Goal: Information Seeking & Learning: Learn about a topic

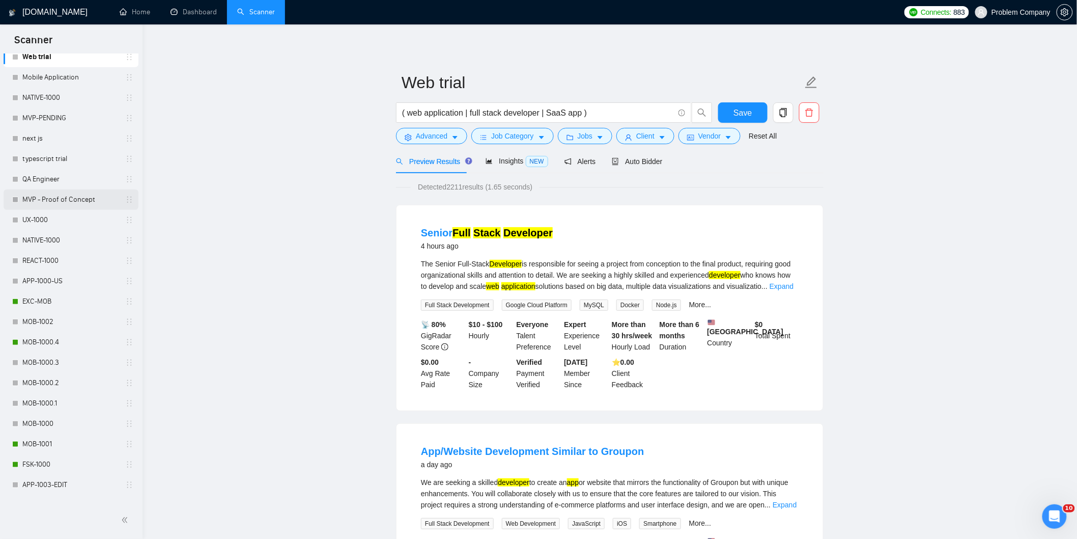
scroll to position [283, 0]
click at [58, 344] on link "MOB-1000.4" at bounding box center [70, 341] width 97 height 20
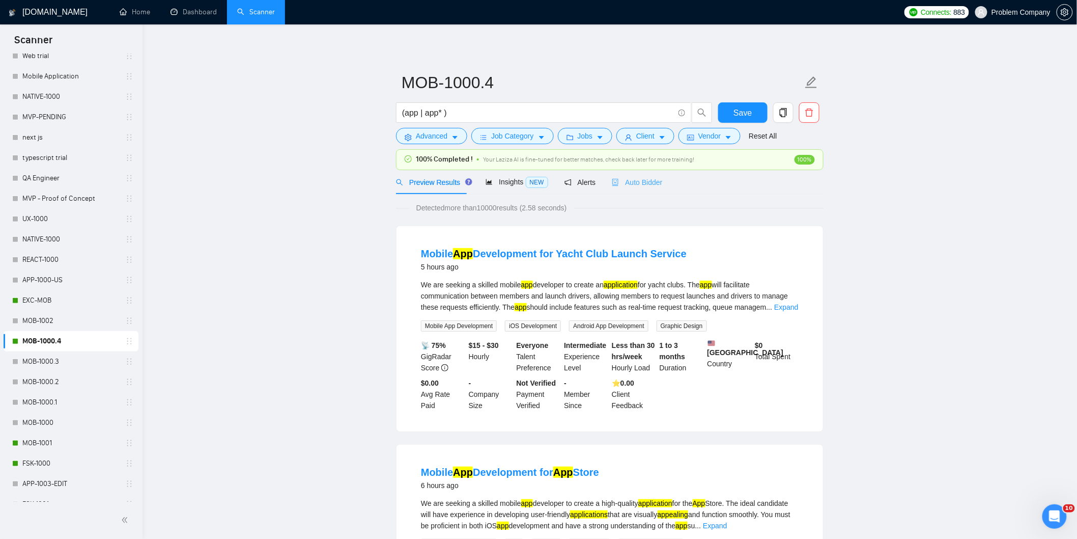
click at [643, 188] on div "Auto Bidder" at bounding box center [637, 182] width 50 height 24
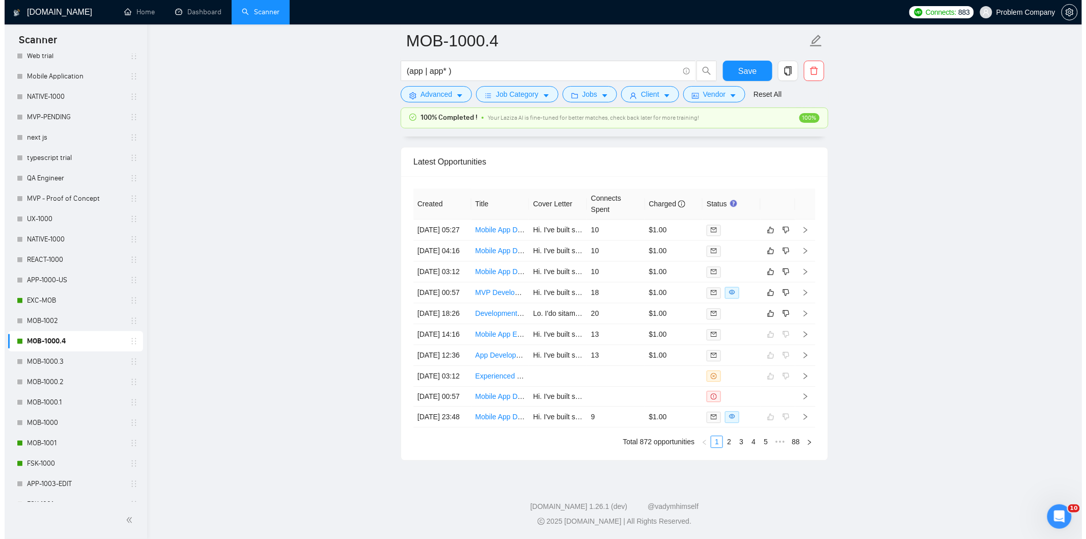
scroll to position [2477, 0]
click at [456, 326] on td "[DATE] 18:26" at bounding box center [438, 315] width 58 height 21
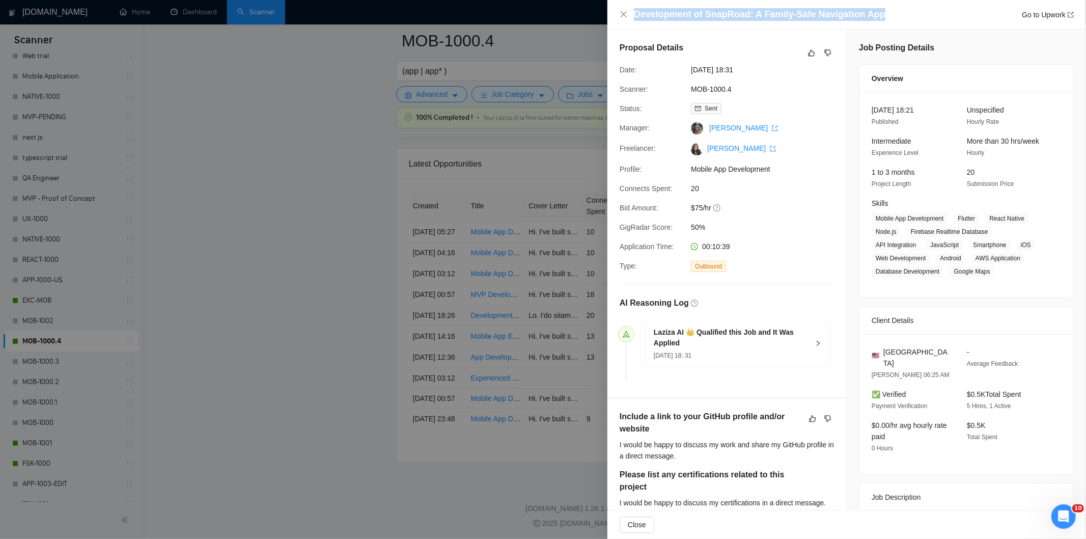
drag, startPoint x: 895, startPoint y: 16, endPoint x: 623, endPoint y: 21, distance: 272.5
click at [623, 21] on div "Development of SnapRoad: A Family-Safe Navigation App Go to Upwork" at bounding box center [846, 15] width 479 height 30
copy h4 "Development of SnapRoad: A Family-Safe Navigation App"
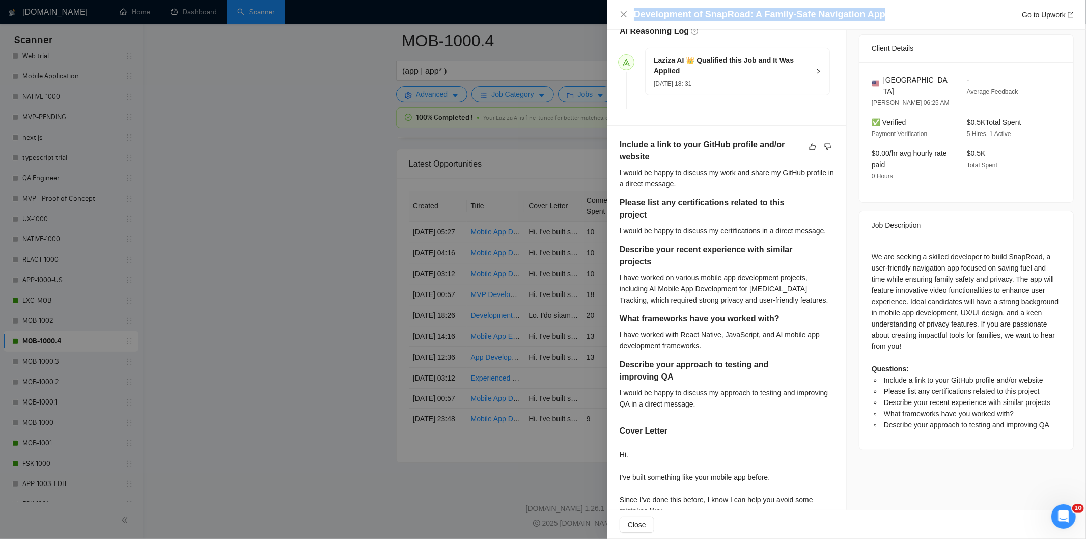
scroll to position [283, 0]
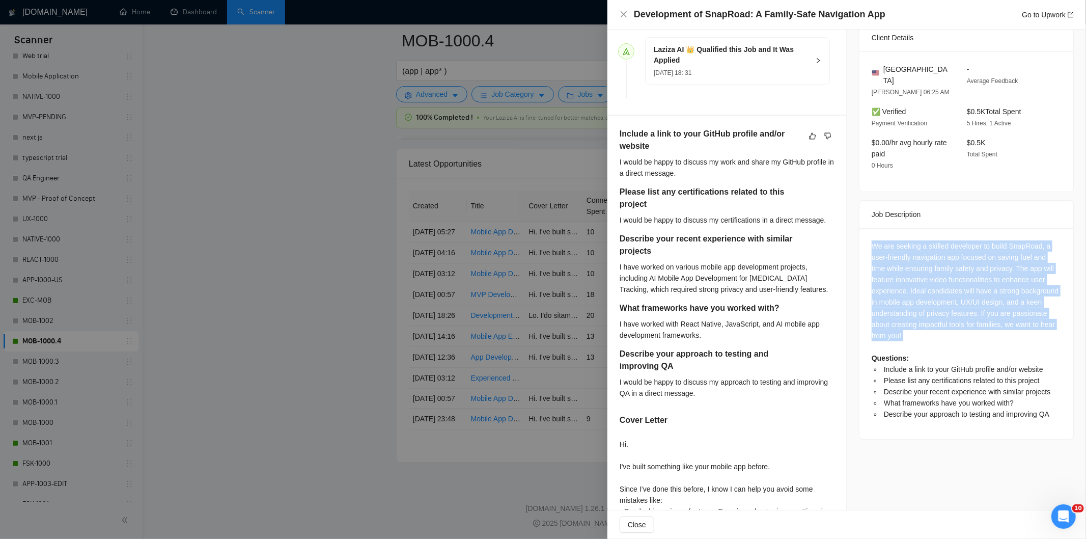
drag, startPoint x: 867, startPoint y: 233, endPoint x: 958, endPoint y: 334, distance: 136.3
click at [958, 334] on div "We are seeking a skilled developer to build SnapRoad, a user-friendly navigatio…" at bounding box center [967, 333] width 214 height 211
copy div "We are seeking a skilled developer to build SnapRoad, a user-friendly navigatio…"
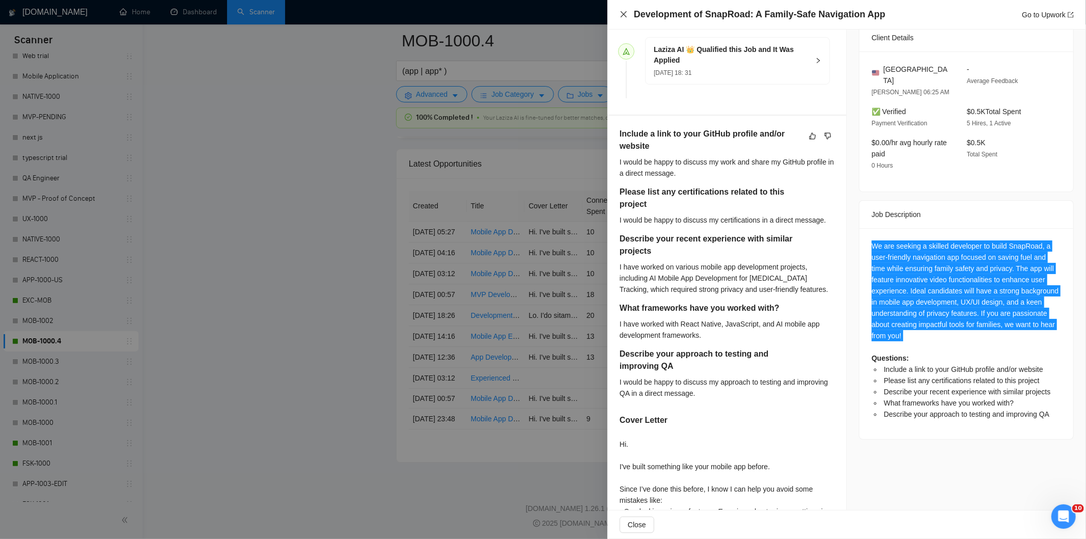
click at [627, 12] on icon "close" at bounding box center [624, 14] width 6 height 6
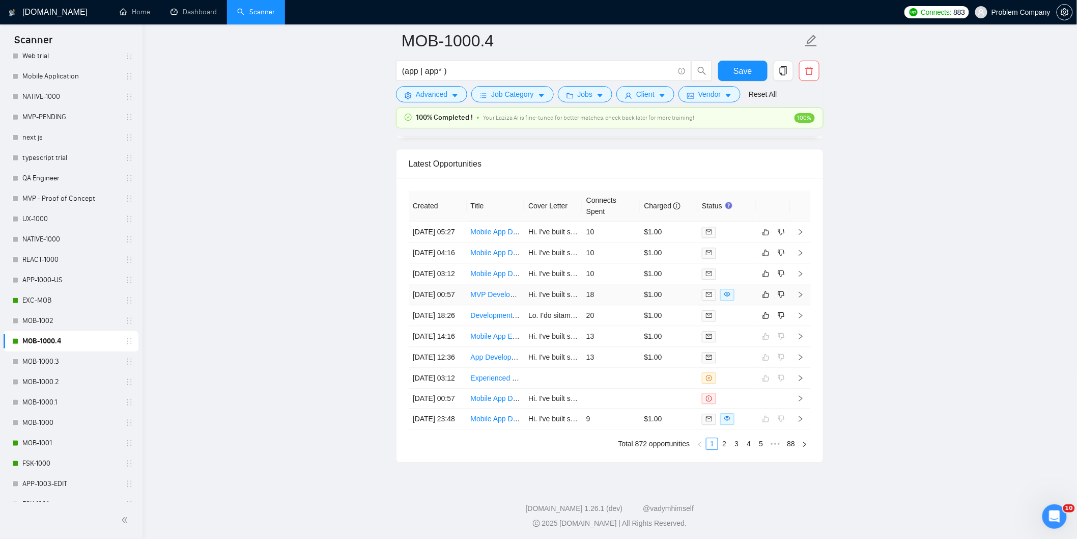
click at [451, 305] on td "[DATE] 00:57" at bounding box center [438, 294] width 58 height 21
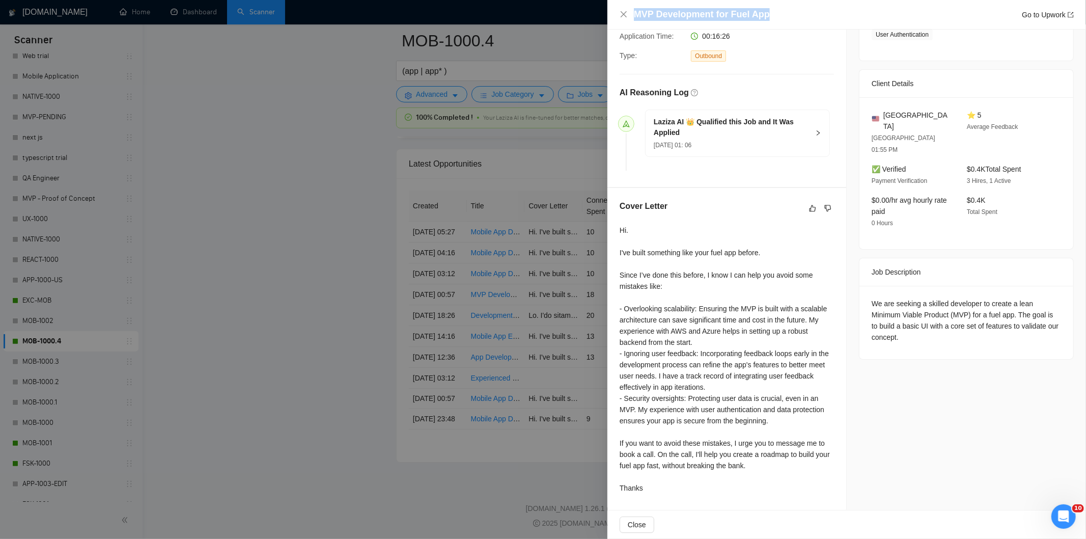
drag, startPoint x: 777, startPoint y: 8, endPoint x: 628, endPoint y: 16, distance: 148.4
click at [628, 16] on div "MVP Development for Fuel App Go to Upwork" at bounding box center [847, 14] width 454 height 13
copy h4 "MVP Development for Fuel App"
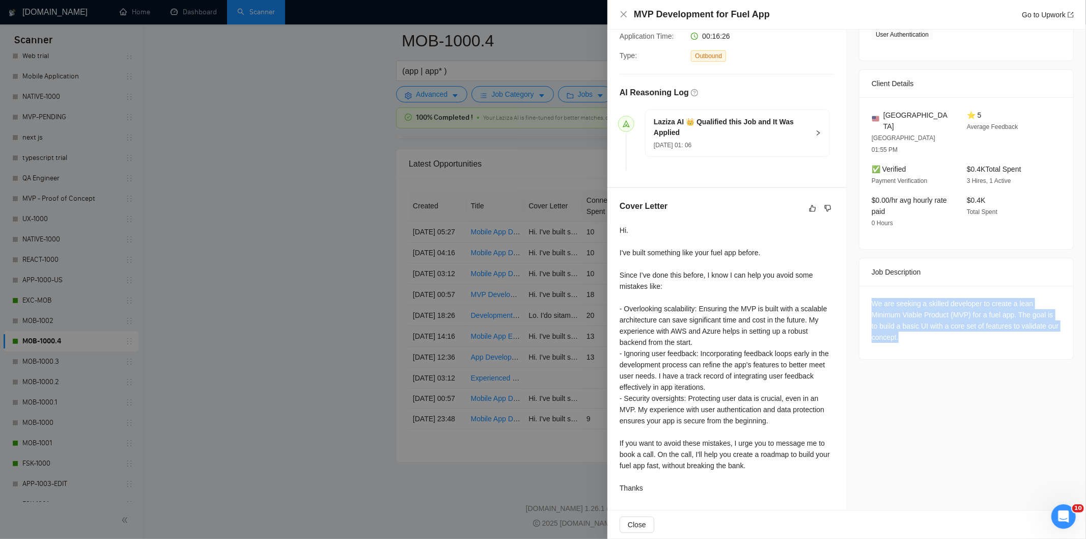
drag, startPoint x: 935, startPoint y: 311, endPoint x: 848, endPoint y: 285, distance: 90.4
click at [848, 285] on div "Job Posting Details Overview [DATE] 00:49 Published Unspecified Hourly Rate Int…" at bounding box center [966, 164] width 239 height 690
copy div "We are seeking a skilled developer to create a lean Minimum Viable Product (MVP…"
click at [625, 14] on icon "close" at bounding box center [624, 14] width 8 height 8
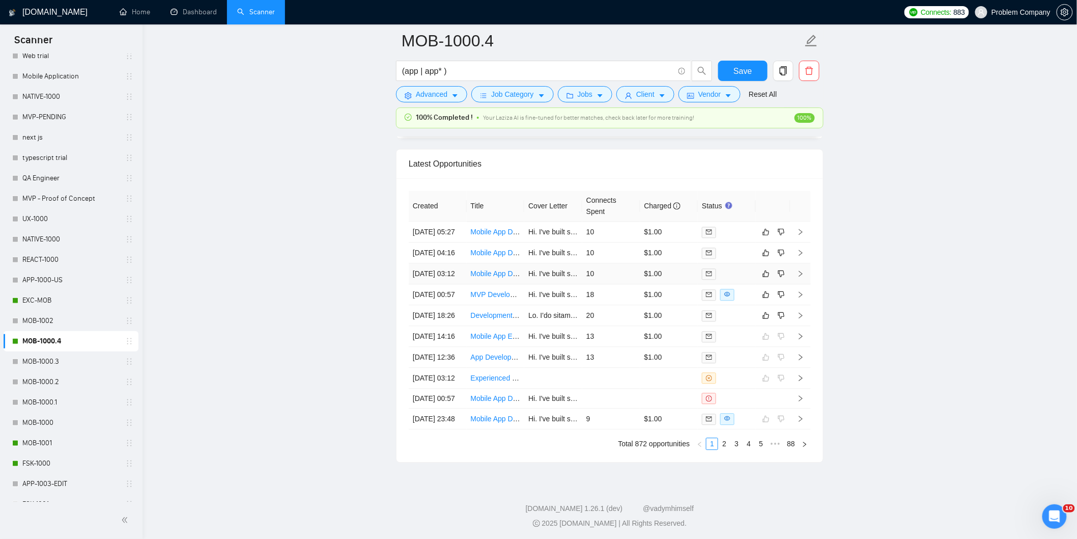
drag, startPoint x: 454, startPoint y: 312, endPoint x: 470, endPoint y: 318, distance: 17.4
click at [455, 284] on td "[DATE] 03:12" at bounding box center [438, 273] width 58 height 21
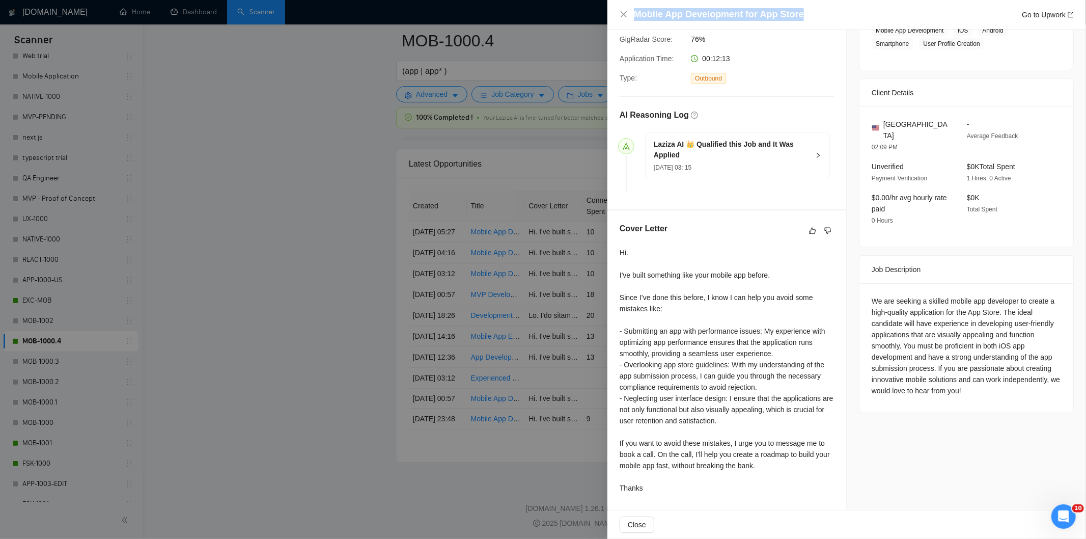
drag, startPoint x: 812, startPoint y: 9, endPoint x: 637, endPoint y: 11, distance: 175.7
click at [637, 11] on div "Mobile App Development for App Store Go to Upwork" at bounding box center [854, 14] width 440 height 13
copy h4 "Mobile App Development for App Store"
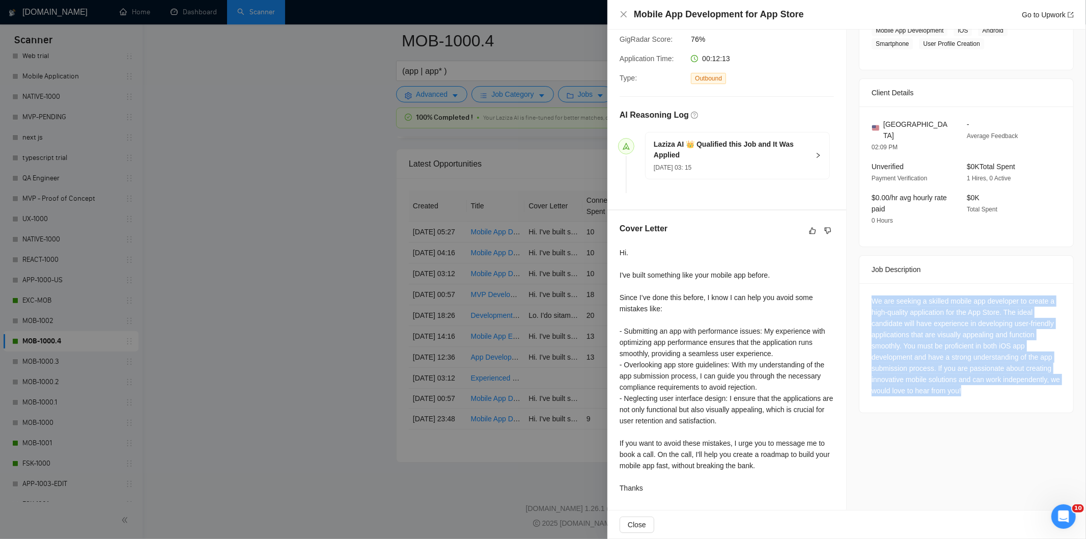
drag, startPoint x: 864, startPoint y: 288, endPoint x: 991, endPoint y: 382, distance: 158.0
click at [991, 382] on div "We are seeking a skilled mobile app developer to create a high-quality applicat…" at bounding box center [967, 347] width 214 height 129
copy div "We are seeking a skilled mobile app developer to create a high-quality applicat…"
click at [620, 13] on icon "close" at bounding box center [624, 14] width 8 height 8
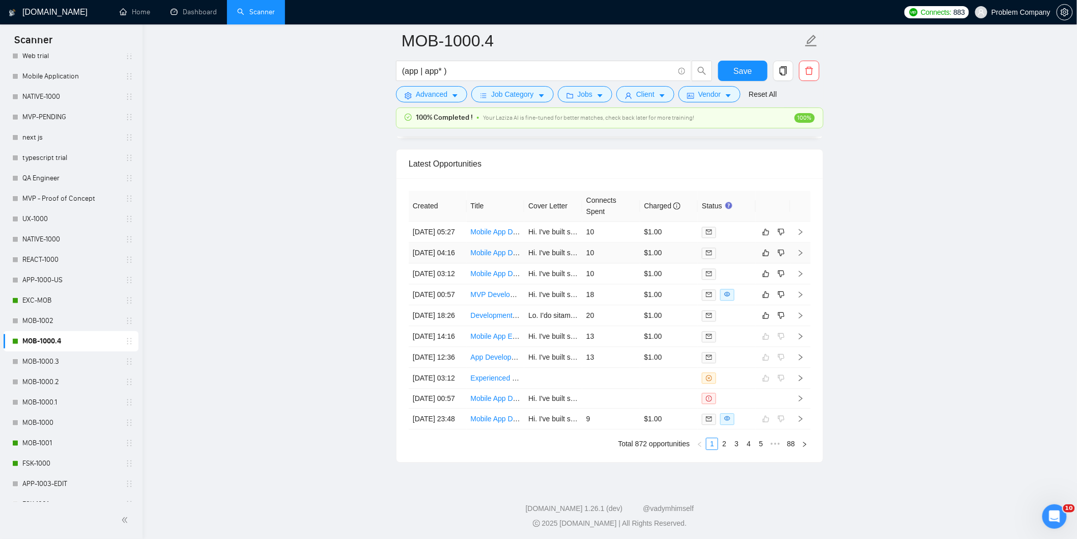
click at [460, 263] on td "[DATE] 04:16" at bounding box center [438, 252] width 58 height 21
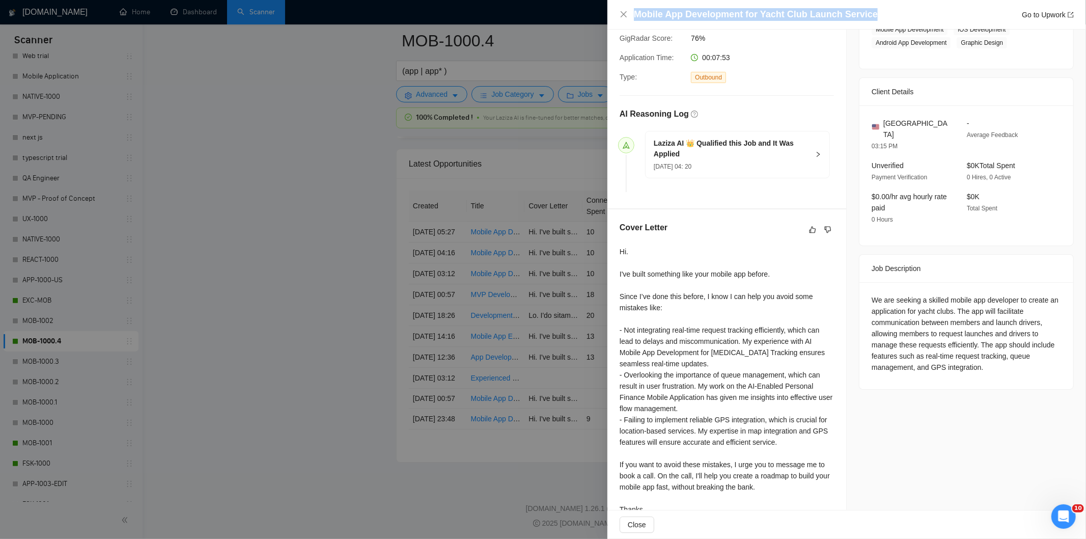
drag, startPoint x: 878, startPoint y: 14, endPoint x: 618, endPoint y: 16, distance: 260.2
click at [618, 16] on div "Mobile App Development for Yacht Club Launch Service Go to Upwork" at bounding box center [846, 15] width 479 height 30
copy h4 "Mobile App Development for Yacht Club Launch Service"
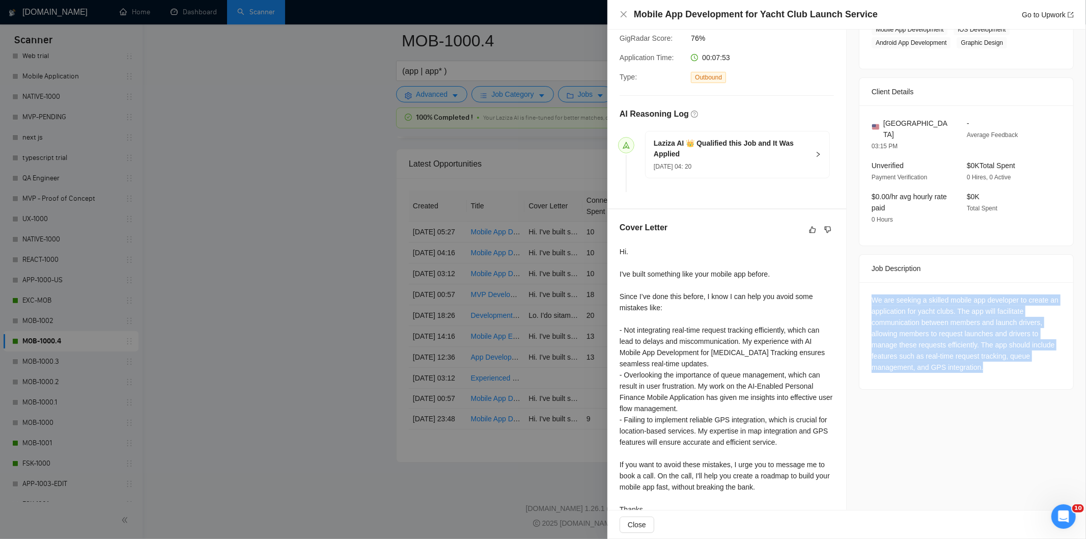
drag, startPoint x: 866, startPoint y: 290, endPoint x: 1017, endPoint y: 364, distance: 168.8
click at [1017, 364] on div "We are seeking a skilled mobile app developer to create an application for yach…" at bounding box center [967, 335] width 214 height 107
copy div "We are seeking a skilled mobile app developer to create an application for yach…"
click at [620, 13] on icon "close" at bounding box center [624, 14] width 8 height 8
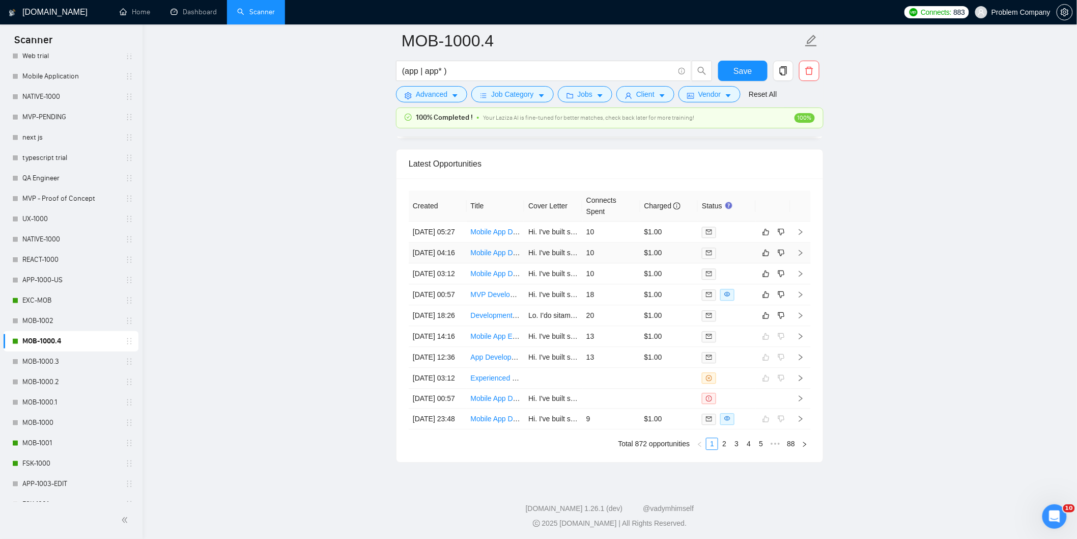
click at [446, 263] on td "[DATE] 04:16" at bounding box center [438, 252] width 58 height 21
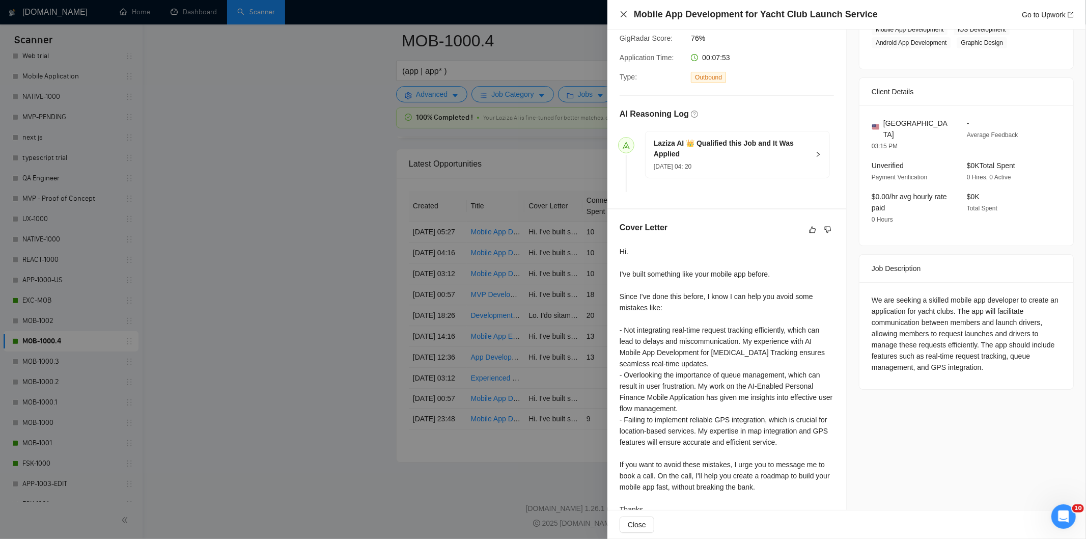
click at [625, 12] on icon "close" at bounding box center [624, 14] width 8 height 8
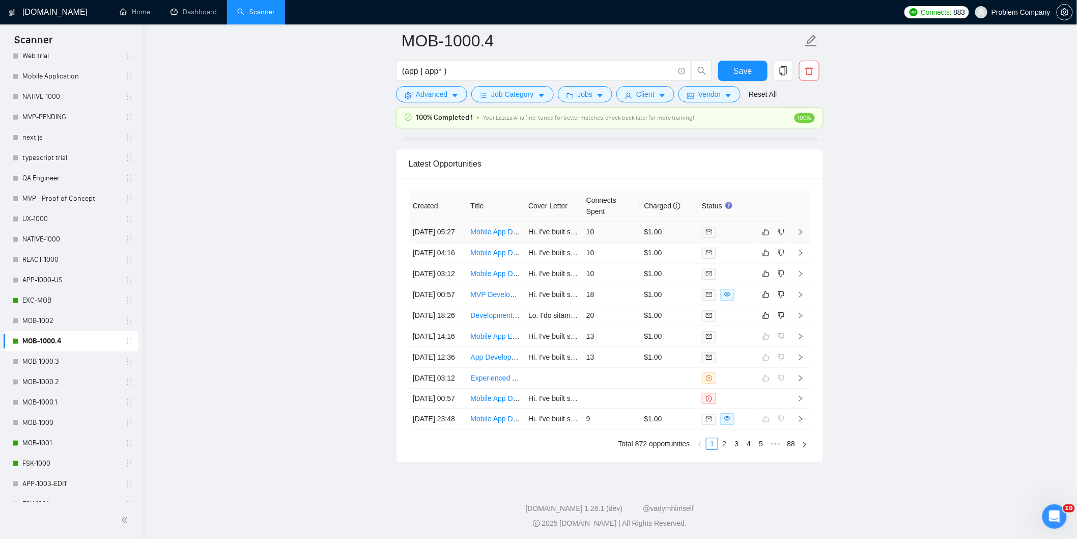
click at [448, 242] on td "[DATE] 05:27" at bounding box center [438, 232] width 58 height 21
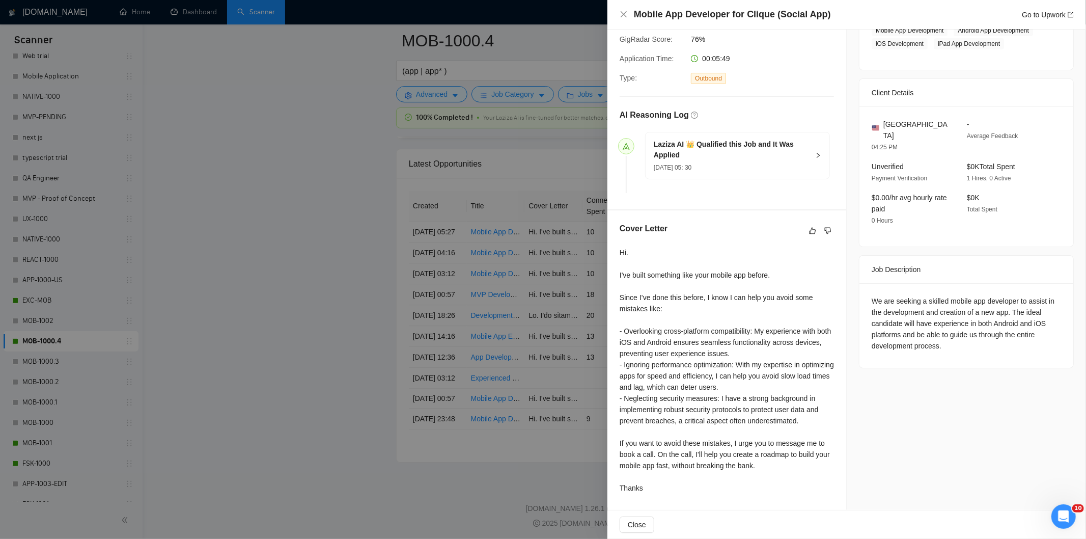
drag, startPoint x: 837, startPoint y: 21, endPoint x: 638, endPoint y: 19, distance: 199.6
click at [638, 19] on div "Mobile App Developer for Clique (Social App) Go to Upwork" at bounding box center [846, 15] width 479 height 30
click at [882, 15] on div "Mobile App Developer for Clique (Social App) Go to Upwork" at bounding box center [854, 14] width 440 height 13
drag, startPoint x: 847, startPoint y: 14, endPoint x: 628, endPoint y: 10, distance: 219.5
click at [628, 10] on div "Mobile App Developer for Clique (Social App) Go to Upwork" at bounding box center [847, 14] width 454 height 13
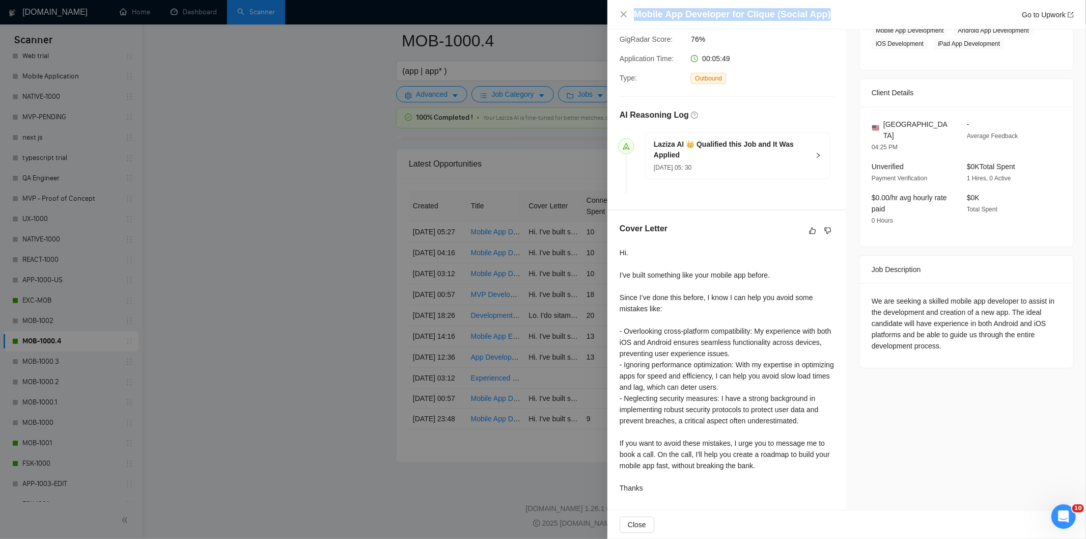
copy h4 "Mobile App Developer for Clique (Social App)"
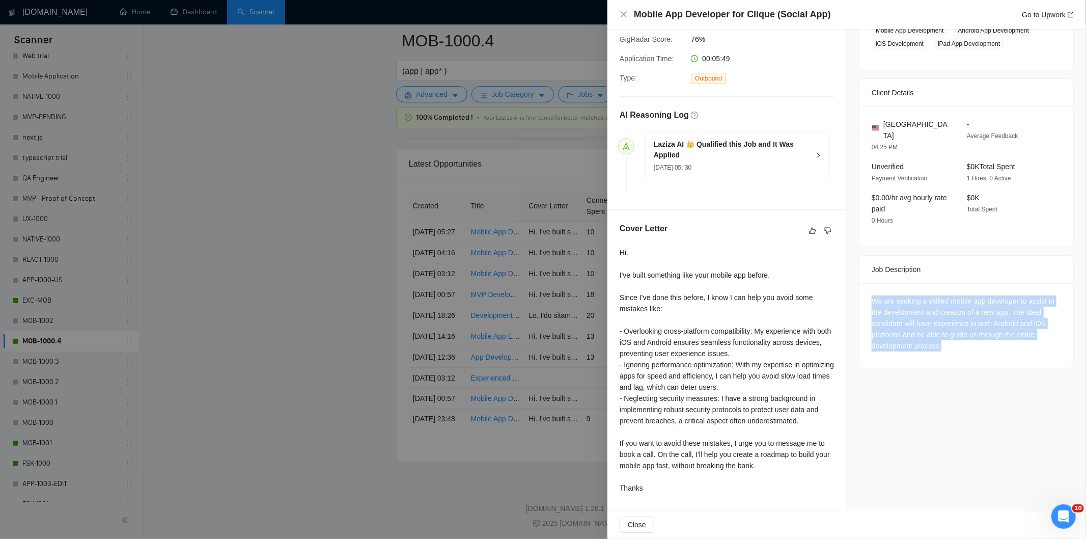
drag, startPoint x: 974, startPoint y: 351, endPoint x: 858, endPoint y: 289, distance: 131.7
click at [860, 289] on div "We are seeking a skilled mobile app developer to assist in the development and …" at bounding box center [967, 325] width 214 height 85
copy div "We are seeking a skilled mobile app developer to assist in the development and …"
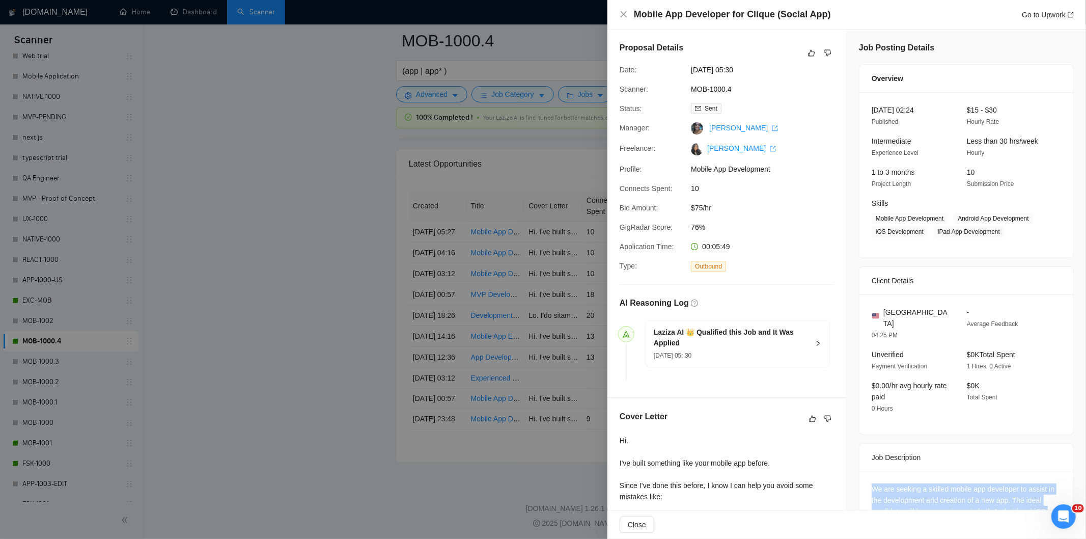
drag, startPoint x: 757, startPoint y: 71, endPoint x: 687, endPoint y: 72, distance: 69.3
click at [687, 72] on div "[DATE] 05:30" at bounding box center [740, 69] width 107 height 11
click at [624, 13] on icon "close" at bounding box center [624, 14] width 6 height 6
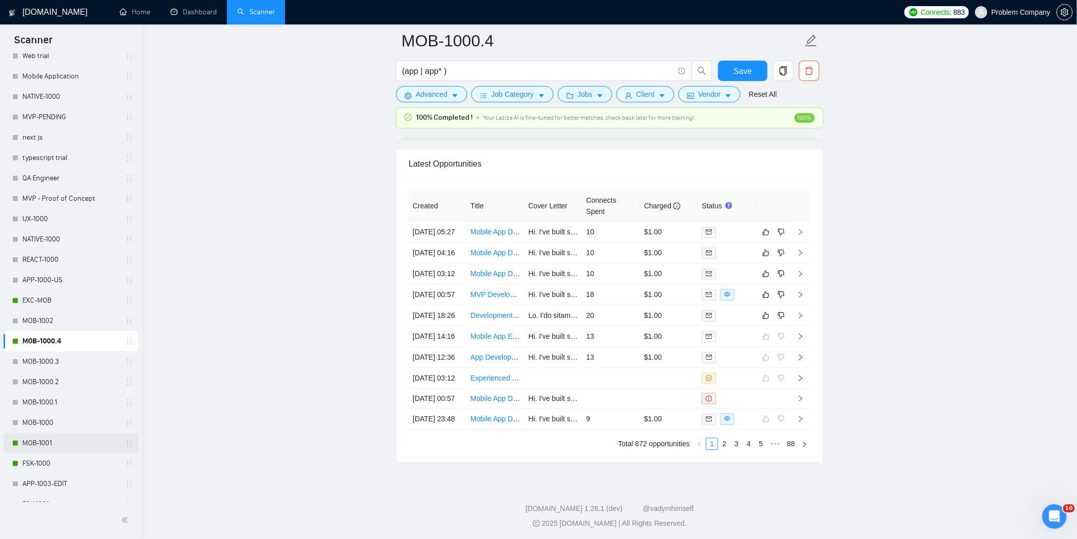
click at [43, 442] on link "MOB-1001" at bounding box center [70, 443] width 97 height 20
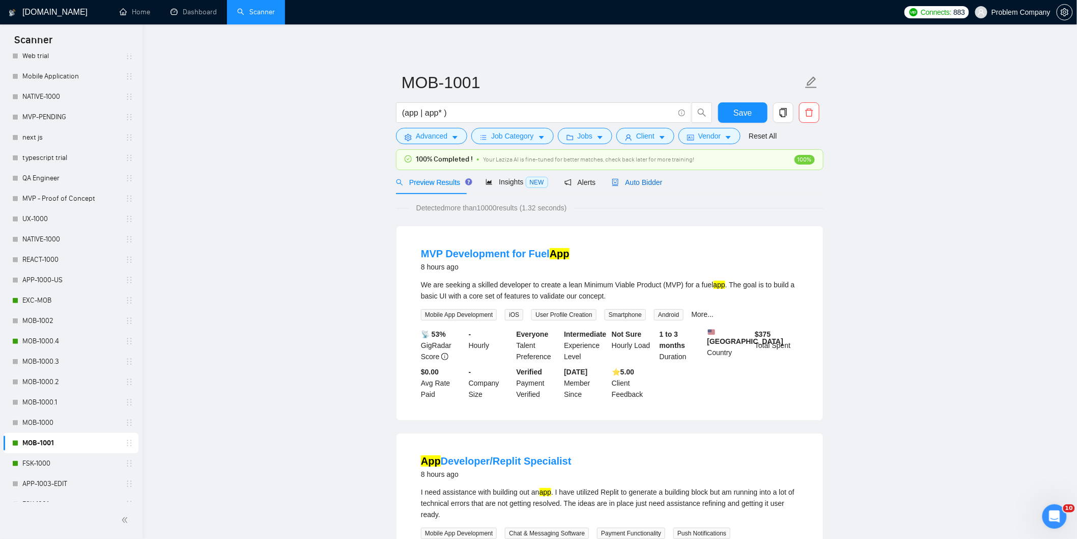
click at [653, 182] on span "Auto Bidder" at bounding box center [637, 182] width 50 height 8
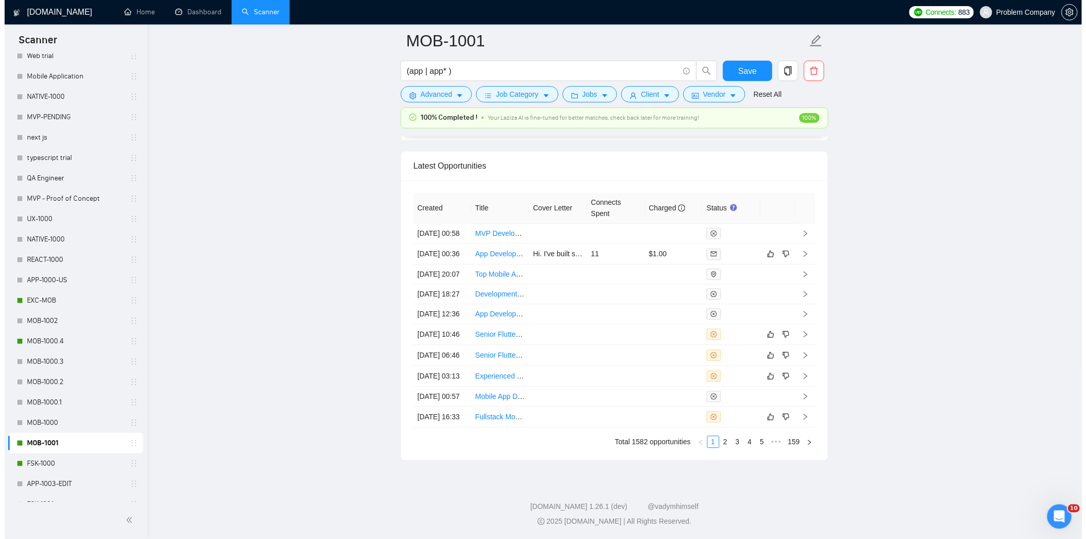
scroll to position [2477, 0]
click at [455, 264] on td "[DATE] 00:36" at bounding box center [438, 253] width 58 height 21
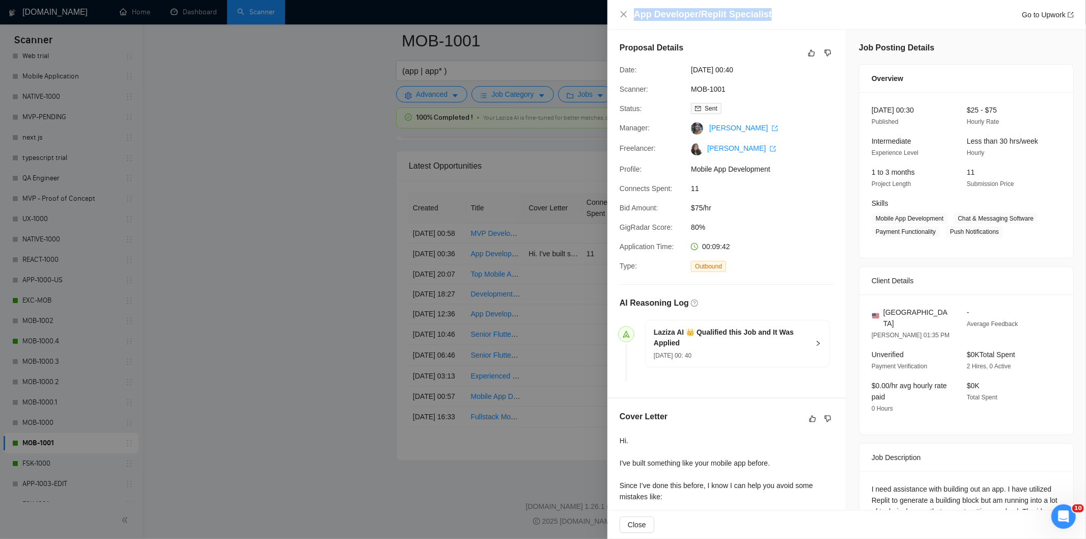
drag, startPoint x: 786, startPoint y: 17, endPoint x: 628, endPoint y: 22, distance: 157.9
click at [628, 22] on div "App Developer/Replit Specialist Go to Upwork" at bounding box center [846, 15] width 479 height 30
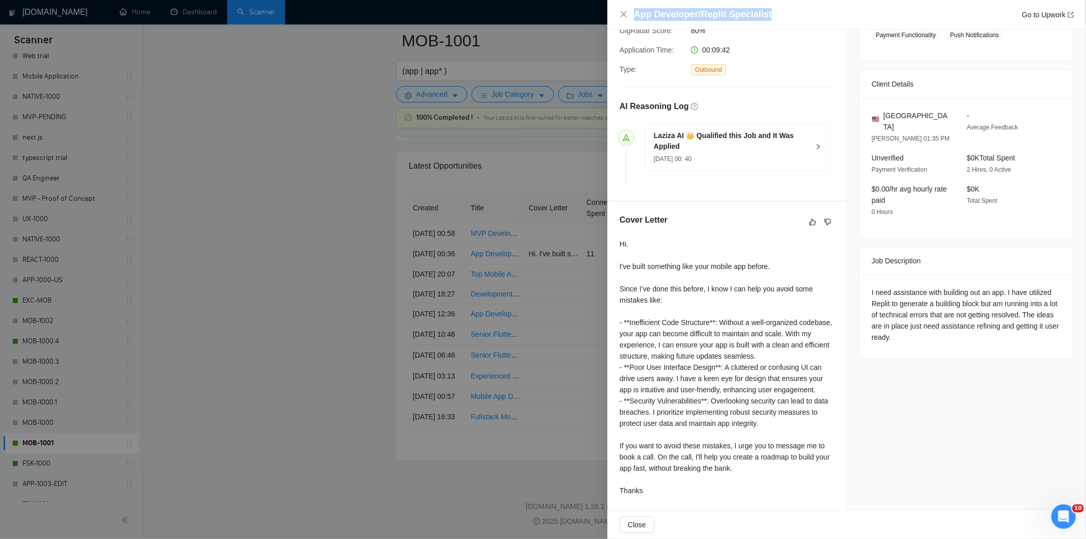
scroll to position [200, 0]
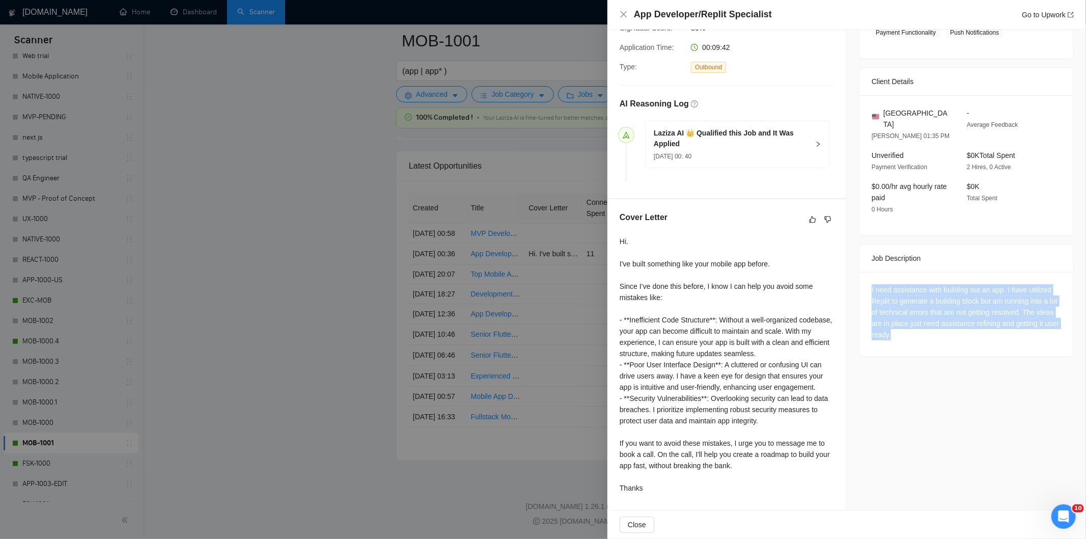
drag, startPoint x: 866, startPoint y: 278, endPoint x: 959, endPoint y: 326, distance: 105.2
click at [959, 326] on div "I need assistance with building out an app. I have utilized Replit to generate …" at bounding box center [967, 314] width 214 height 85
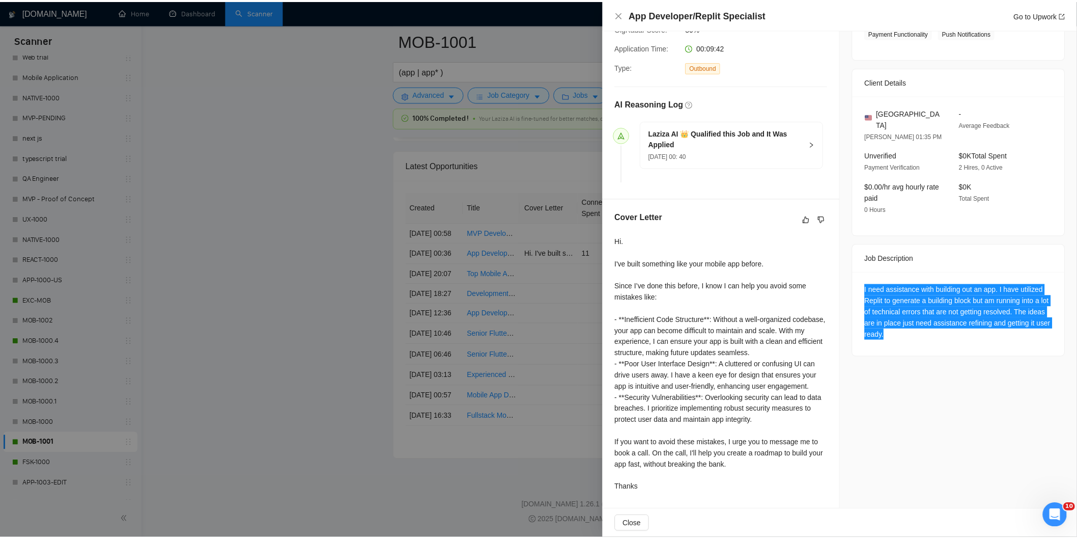
scroll to position [0, 0]
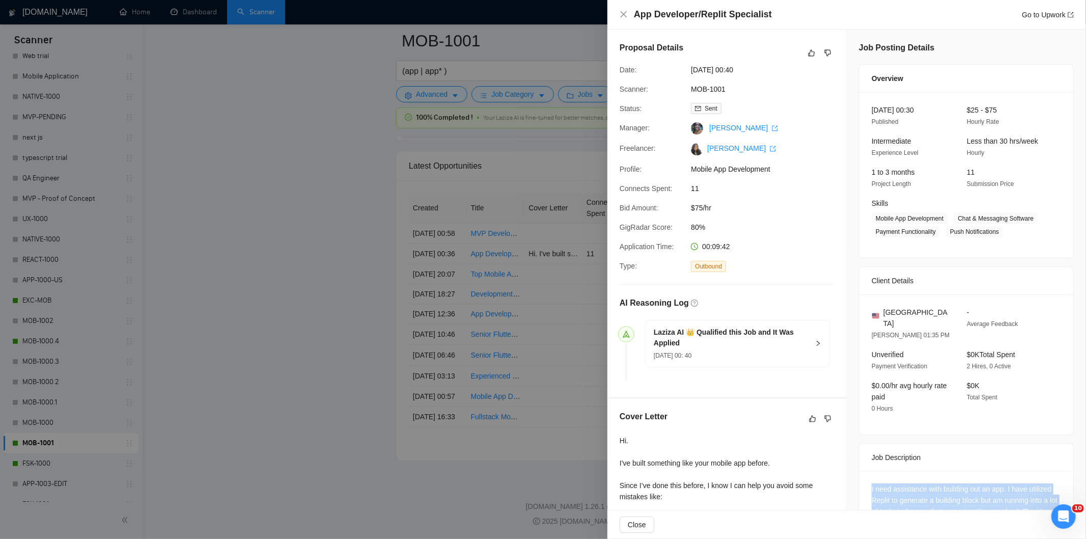
drag, startPoint x: 756, startPoint y: 73, endPoint x: 687, endPoint y: 74, distance: 68.8
click at [687, 74] on div "[DATE] 00:40" at bounding box center [740, 69] width 107 height 11
click at [623, 16] on icon "close" at bounding box center [624, 14] width 8 height 8
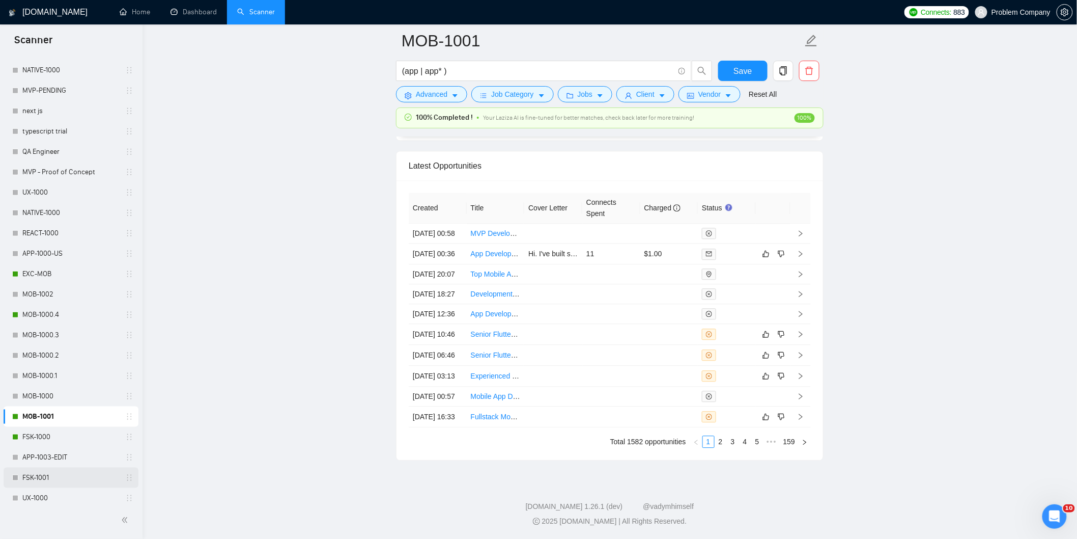
scroll to position [396, 0]
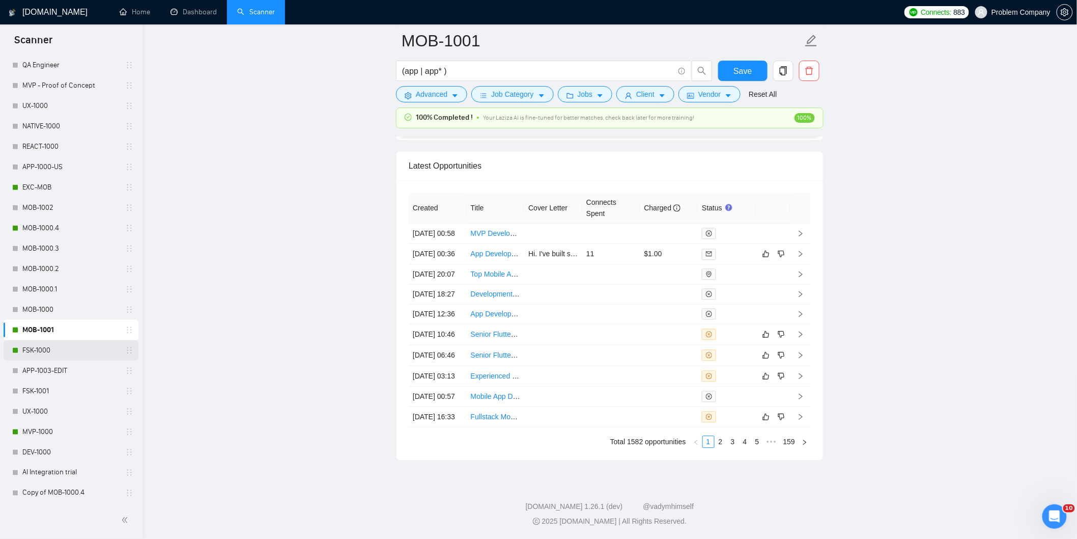
click at [51, 349] on link "FSK-1000" at bounding box center [70, 350] width 97 height 20
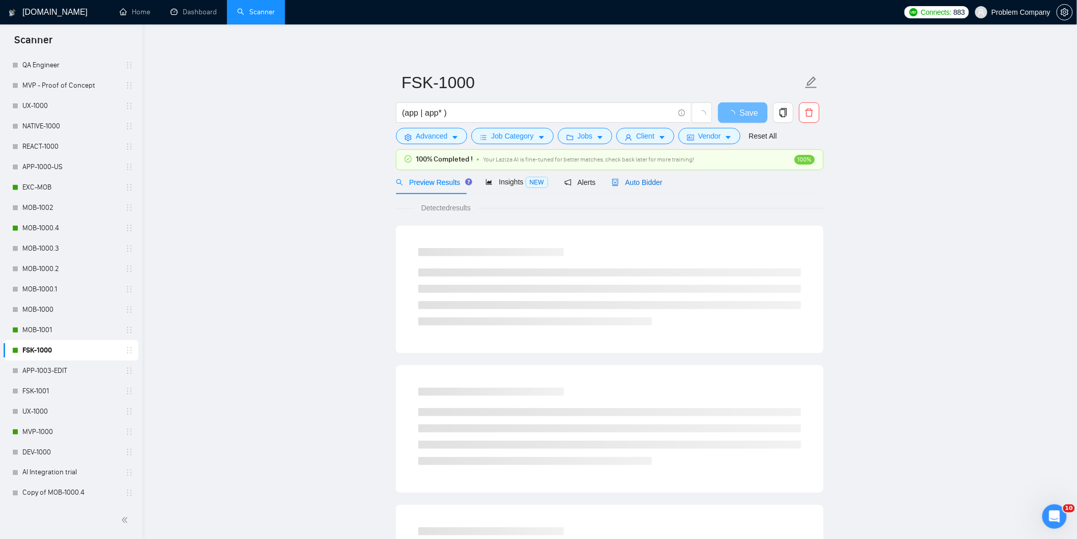
click at [625, 187] on div "Auto Bidder" at bounding box center [637, 182] width 50 height 11
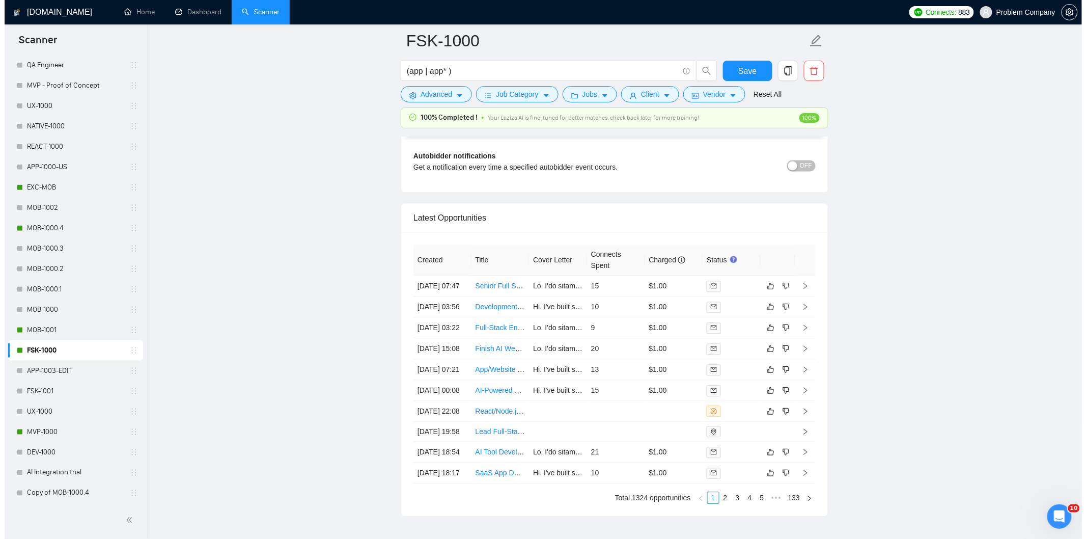
scroll to position [2423, 0]
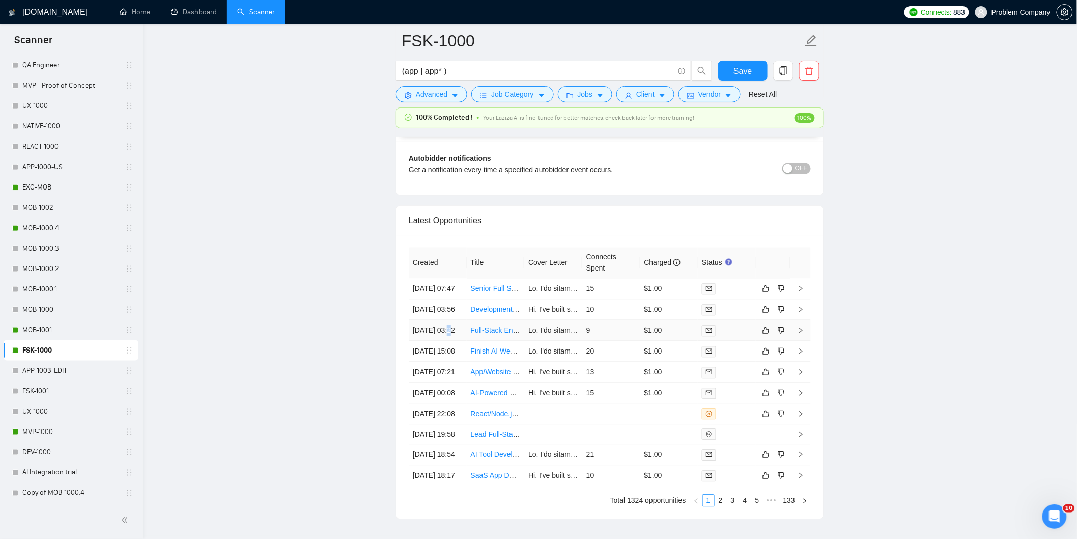
click at [447, 341] on td "[DATE] 03:22" at bounding box center [438, 330] width 58 height 21
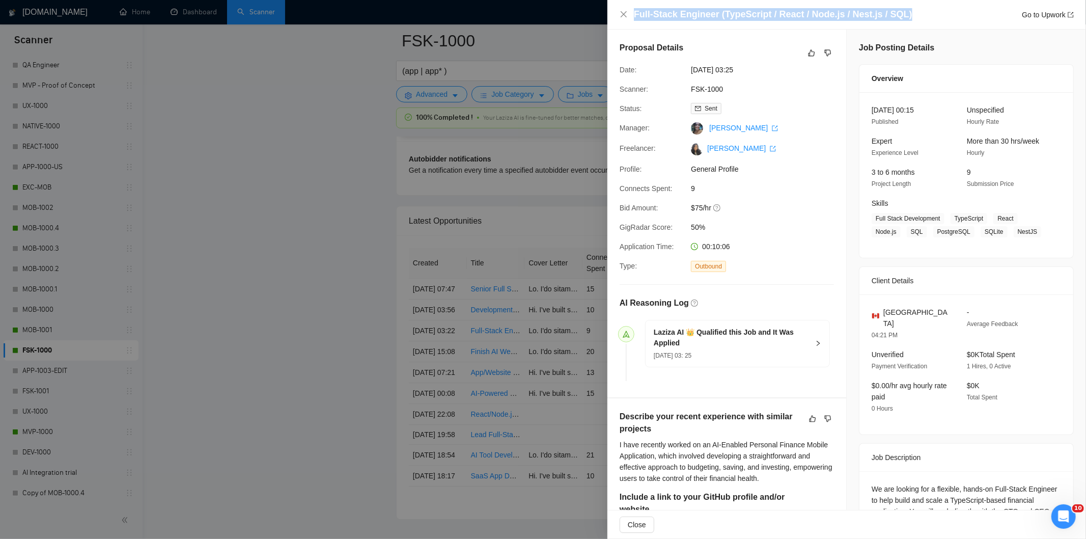
drag, startPoint x: 914, startPoint y: 13, endPoint x: 630, endPoint y: 18, distance: 283.2
click at [630, 18] on div "Full-Stack Engineer (TypeScript / React / Node.js / Nest.js / SQL) Go to Upwork" at bounding box center [847, 14] width 454 height 13
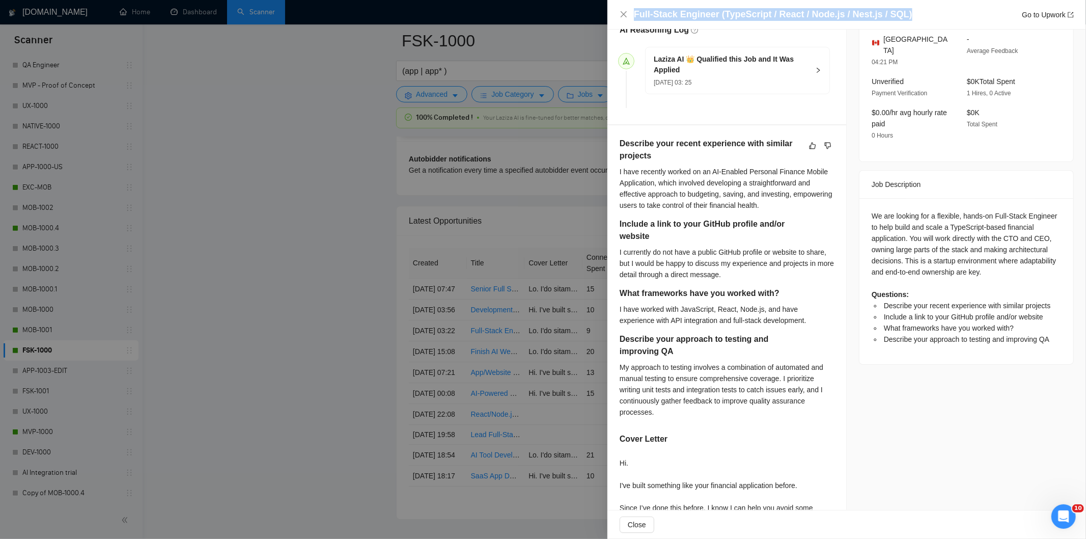
scroll to position [283, 0]
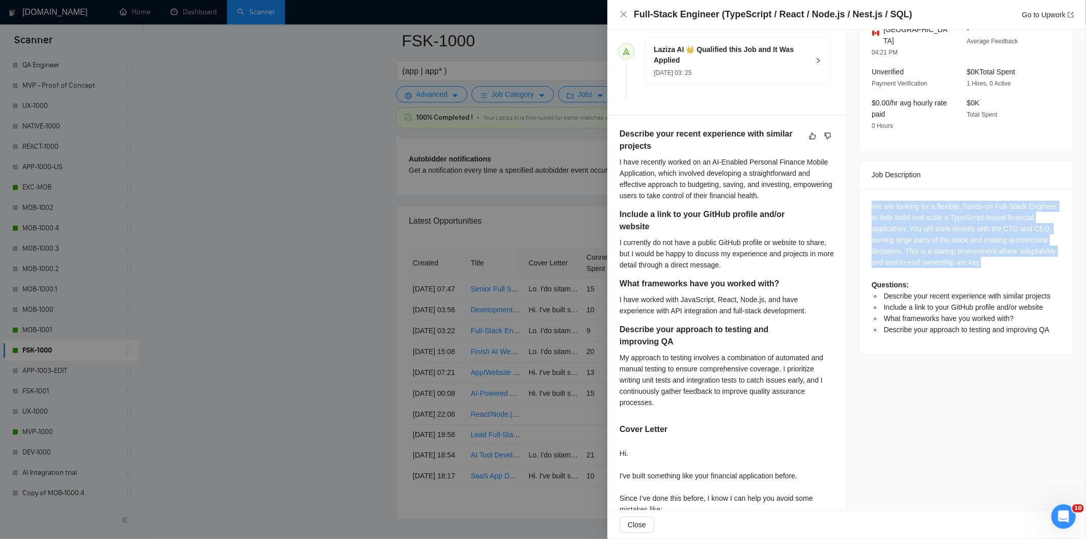
drag, startPoint x: 862, startPoint y: 192, endPoint x: 998, endPoint y: 251, distance: 148.2
click at [998, 251] on div "We are looking for a flexible, hands-on Full-Stack Engineer to help build and s…" at bounding box center [967, 271] width 214 height 166
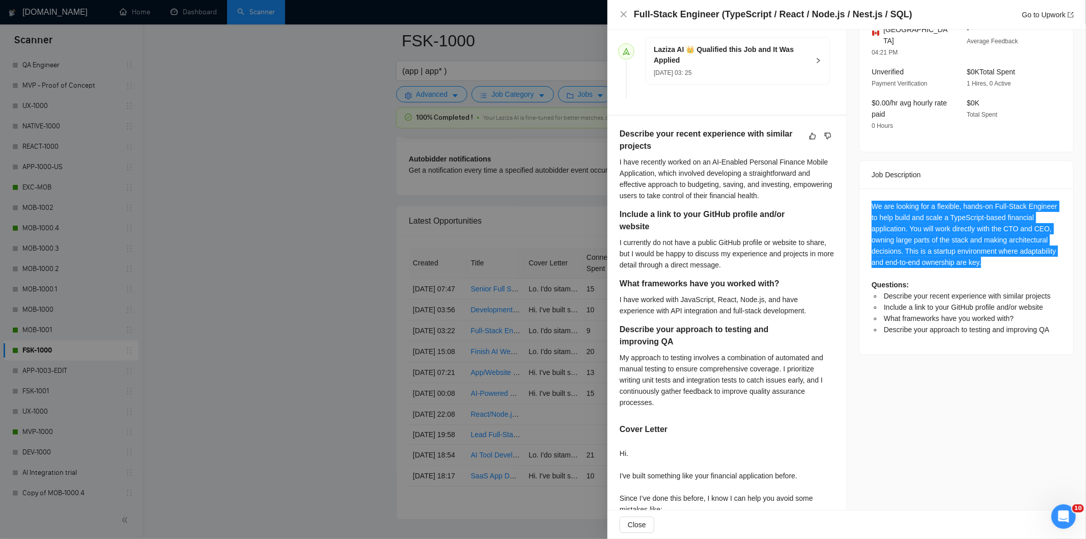
click at [1012, 243] on div "We are looking for a flexible, hands-on Full-Stack Engineer to help build and s…" at bounding box center [966, 268] width 189 height 134
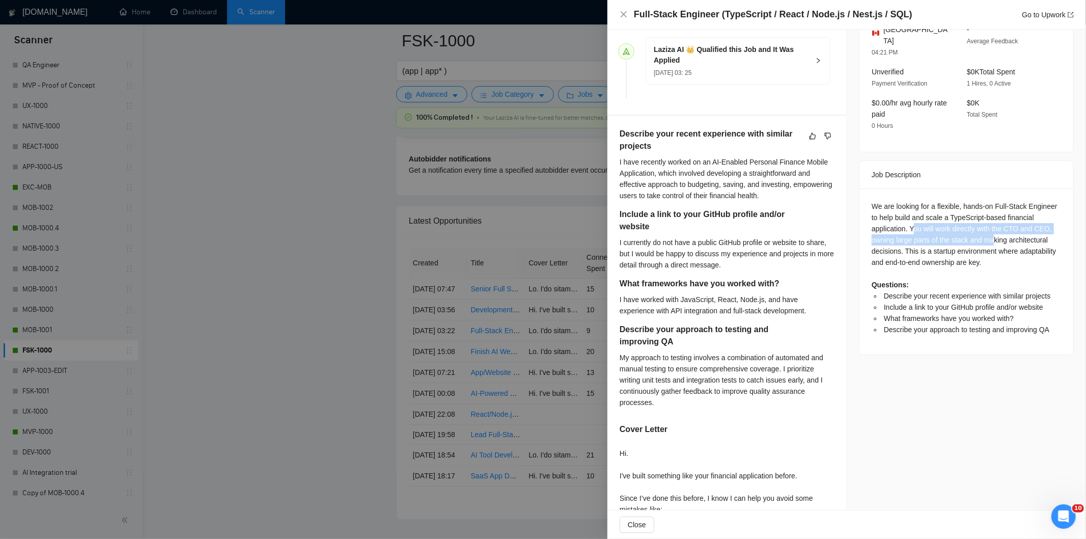
drag, startPoint x: 909, startPoint y: 219, endPoint x: 989, endPoint y: 224, distance: 79.6
click at [989, 224] on div "We are looking for a flexible, hands-on Full-Stack Engineer to help build and s…" at bounding box center [966, 268] width 189 height 134
drag, startPoint x: 902, startPoint y: 228, endPoint x: 877, endPoint y: 232, distance: 24.8
click at [900, 228] on div "We are looking for a flexible, hands-on Full-Stack Engineer to help build and s…" at bounding box center [966, 268] width 189 height 134
click at [872, 230] on div "We are looking for a flexible, hands-on Full-Stack Engineer to help build and s…" at bounding box center [966, 268] width 189 height 134
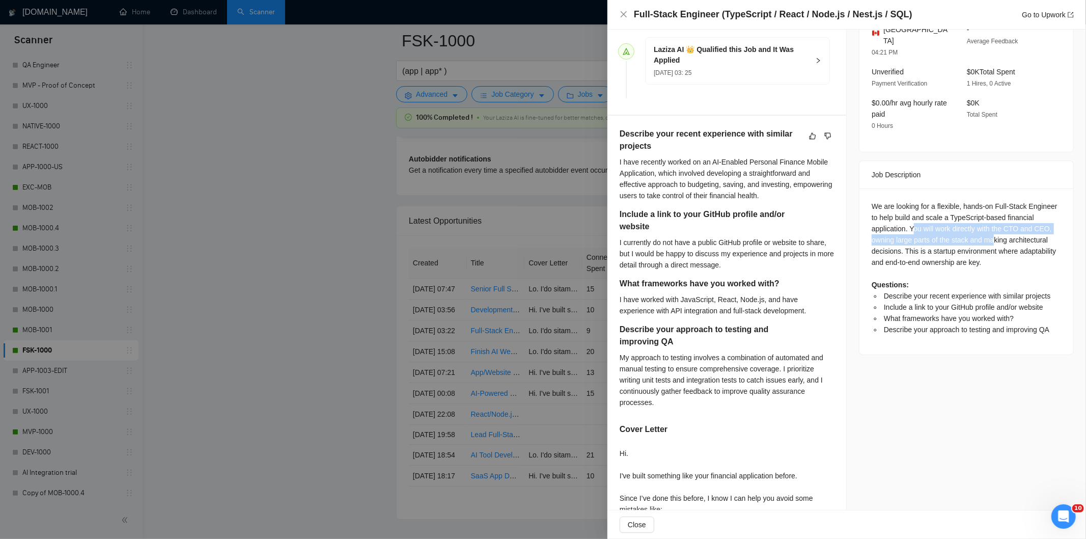
drag, startPoint x: 866, startPoint y: 232, endPoint x: 947, endPoint y: 228, distance: 81.0
click at [866, 232] on div "We are looking for a flexible, hands-on Full-Stack Engineer to help build and s…" at bounding box center [967, 271] width 214 height 166
click at [973, 226] on div "We are looking for a flexible, hands-on Full-Stack Engineer to help build and s…" at bounding box center [966, 268] width 189 height 134
drag, startPoint x: 904, startPoint y: 216, endPoint x: 898, endPoint y: 240, distance: 24.7
click at [898, 240] on div "We are looking for a flexible, hands-on Full-Stack Engineer to help build and s…" at bounding box center [966, 268] width 189 height 134
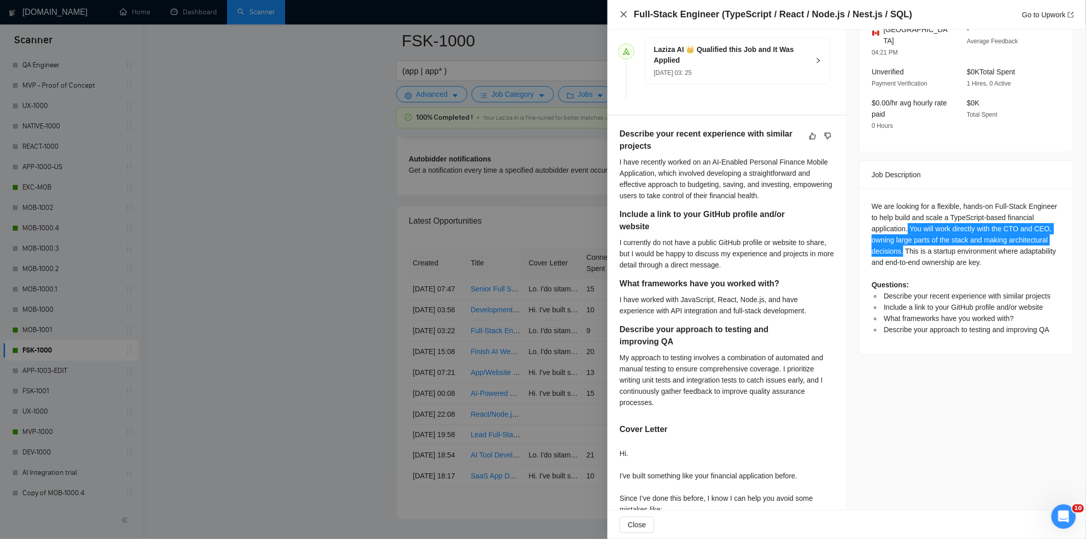
click at [624, 16] on icon "close" at bounding box center [624, 14] width 8 height 8
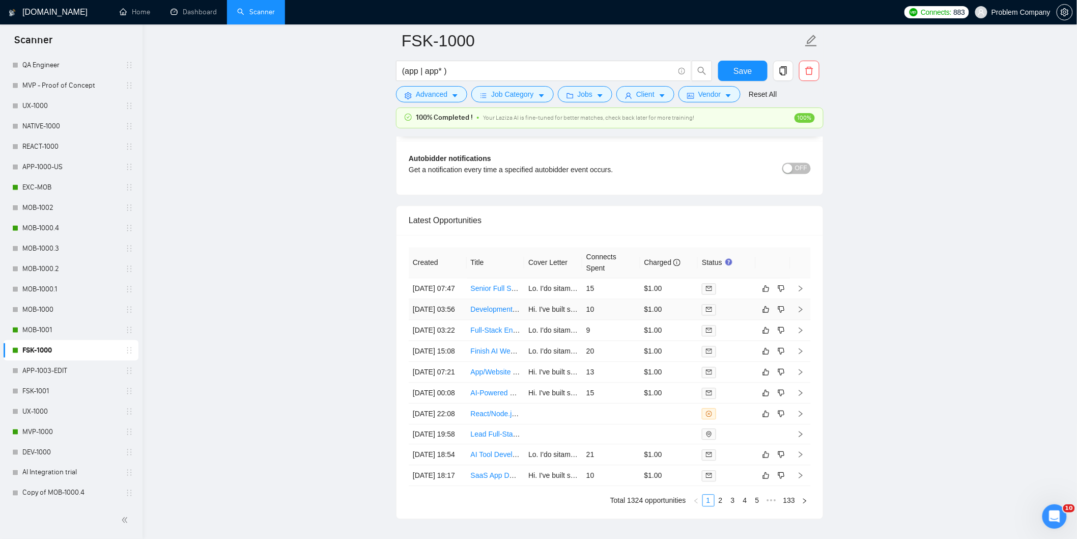
click at [441, 320] on td "[DATE] 03:56" at bounding box center [438, 309] width 58 height 21
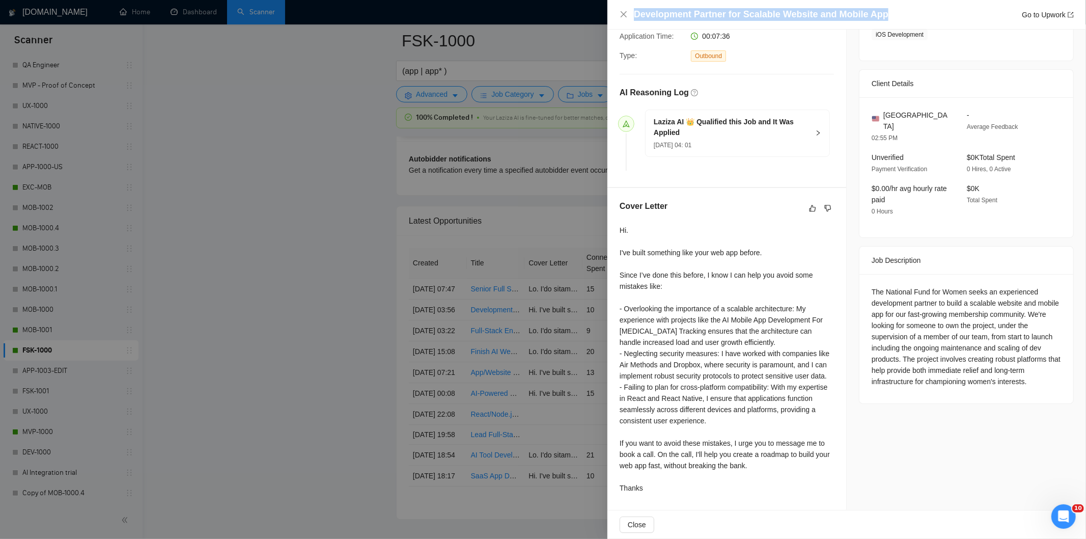
drag, startPoint x: 822, startPoint y: 12, endPoint x: 622, endPoint y: 25, distance: 200.6
click at [609, 14] on div "Development Partner for Scalable Website and Mobile App Go to Upwork" at bounding box center [846, 15] width 479 height 30
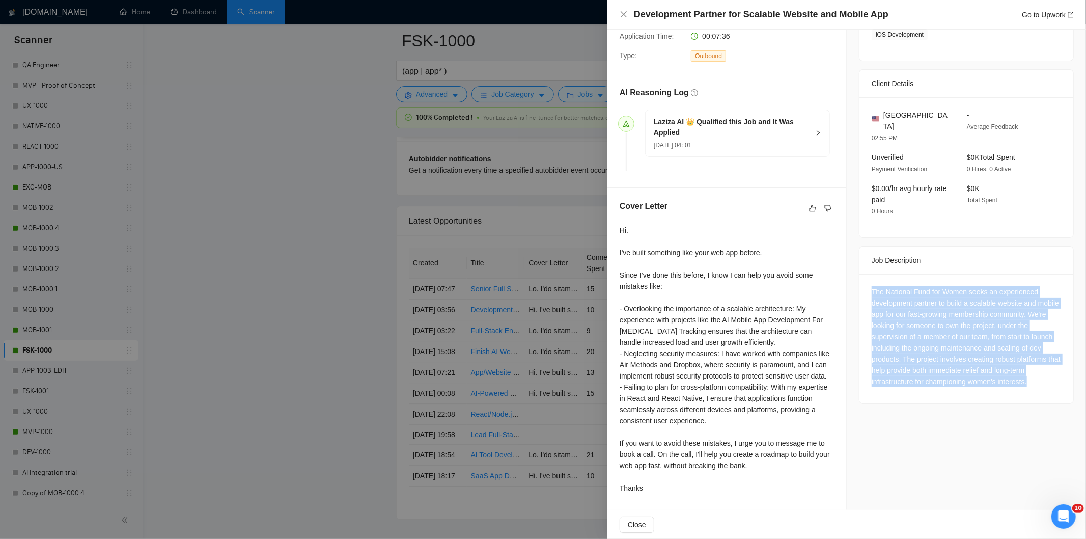
drag, startPoint x: 866, startPoint y: 278, endPoint x: 1025, endPoint y: 378, distance: 187.6
click at [1025, 378] on div "The National Fund for Women seeks an experienced development partner to build a…" at bounding box center [967, 338] width 214 height 129
click at [622, 14] on icon "close" at bounding box center [624, 14] width 8 height 8
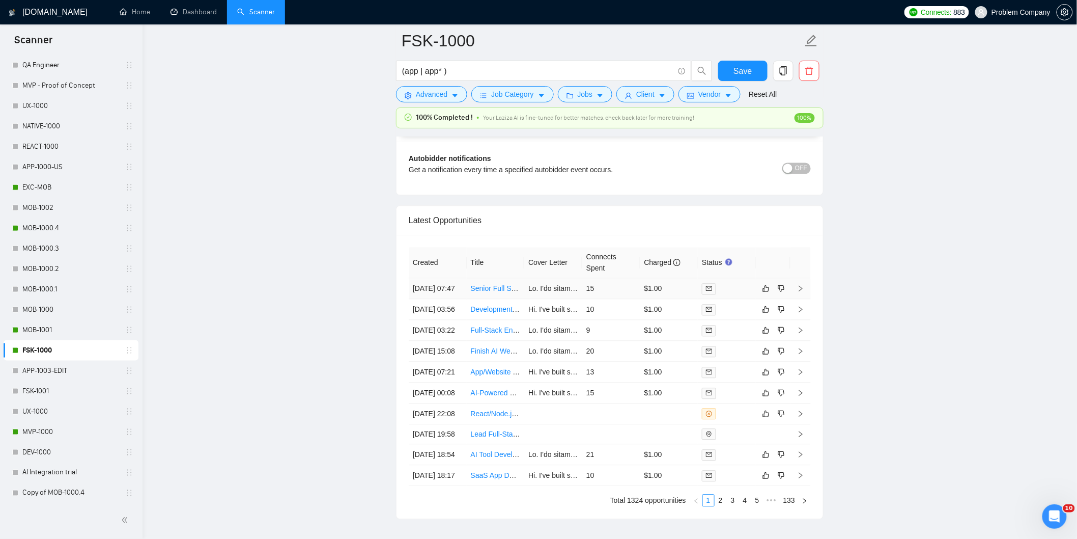
click at [449, 299] on td "[DATE] 07:47" at bounding box center [438, 289] width 58 height 21
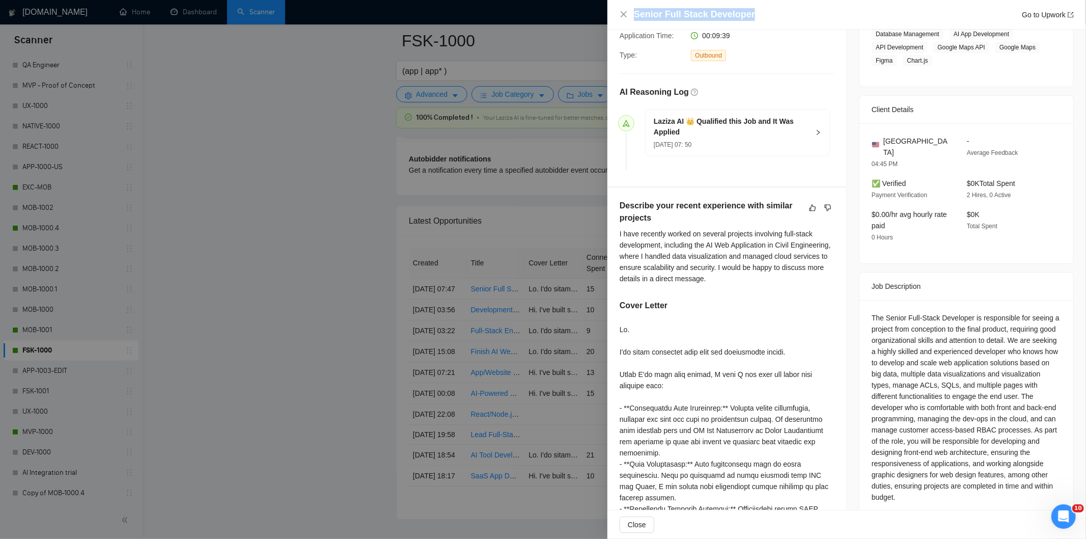
drag, startPoint x: 752, startPoint y: 18, endPoint x: 617, endPoint y: 27, distance: 135.8
click at [617, 27] on div "Senior Full Stack Developer Go to Upwork" at bounding box center [846, 15] width 479 height 30
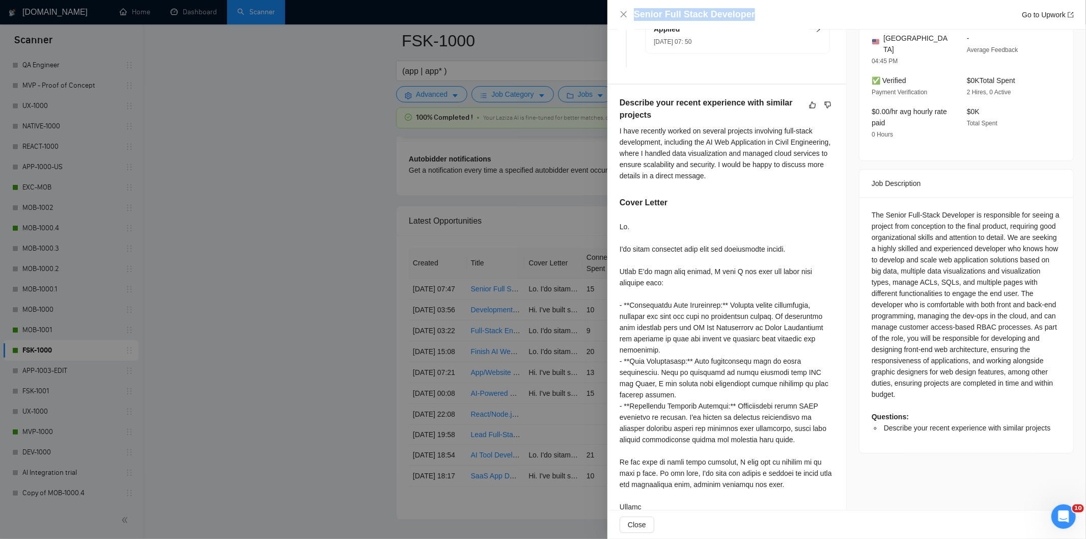
scroll to position [333, 0]
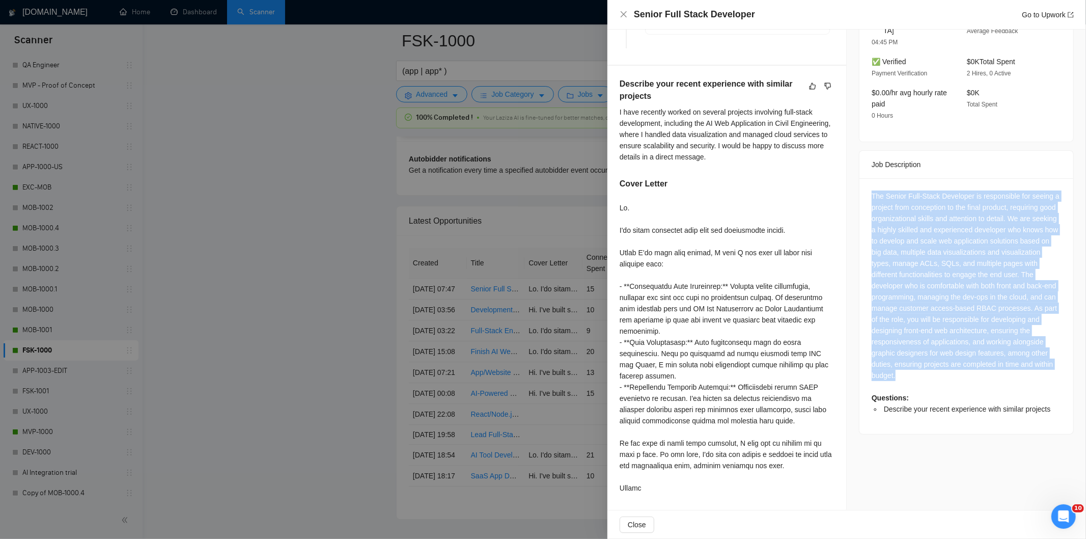
drag, startPoint x: 868, startPoint y: 181, endPoint x: 969, endPoint y: 365, distance: 209.5
click at [969, 365] on div "The Senior Full-Stack Developer is responsible for seeing a project from concep…" at bounding box center [966, 302] width 189 height 224
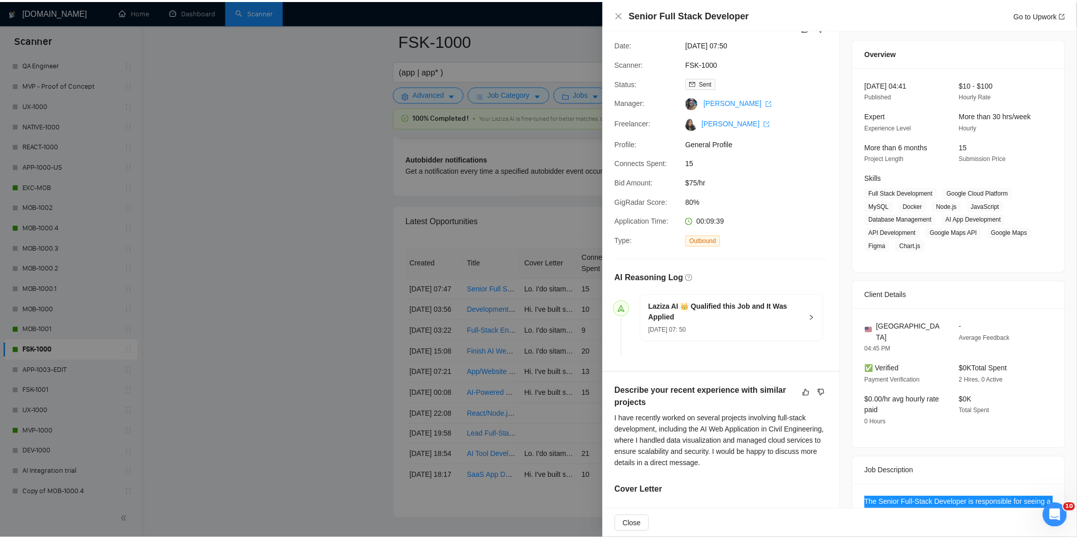
scroll to position [0, 0]
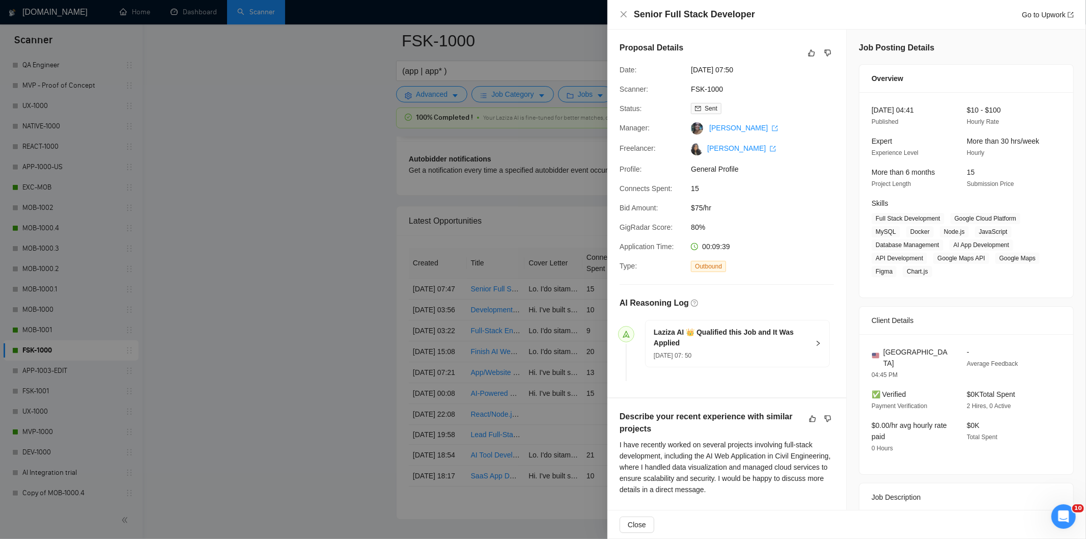
drag, startPoint x: 760, startPoint y: 71, endPoint x: 686, endPoint y: 70, distance: 73.8
click at [687, 70] on div "[DATE] 07:50" at bounding box center [740, 69] width 107 height 11
click at [620, 14] on icon "close" at bounding box center [624, 14] width 8 height 8
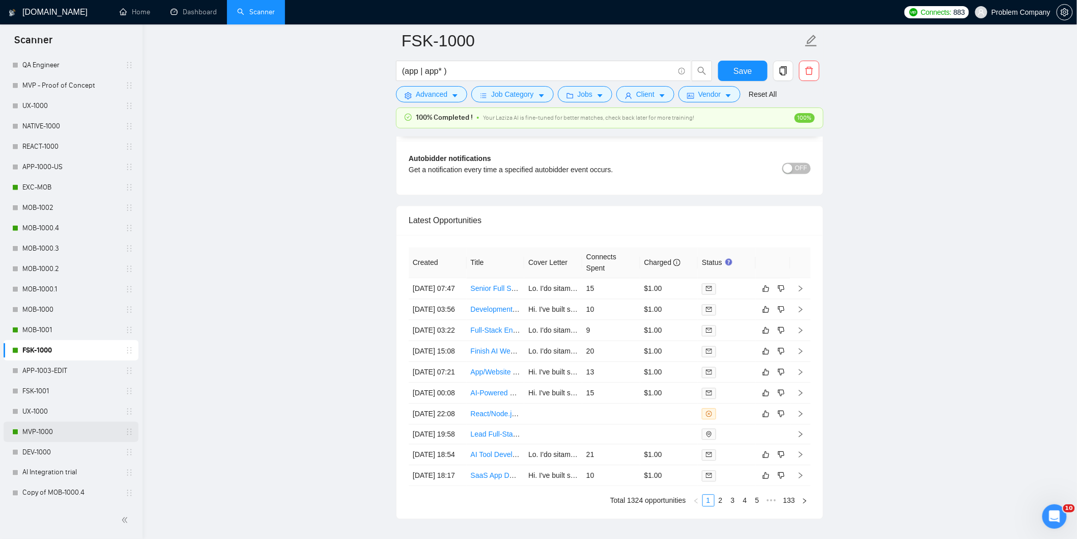
click at [57, 433] on link "MVP-1000" at bounding box center [70, 432] width 97 height 20
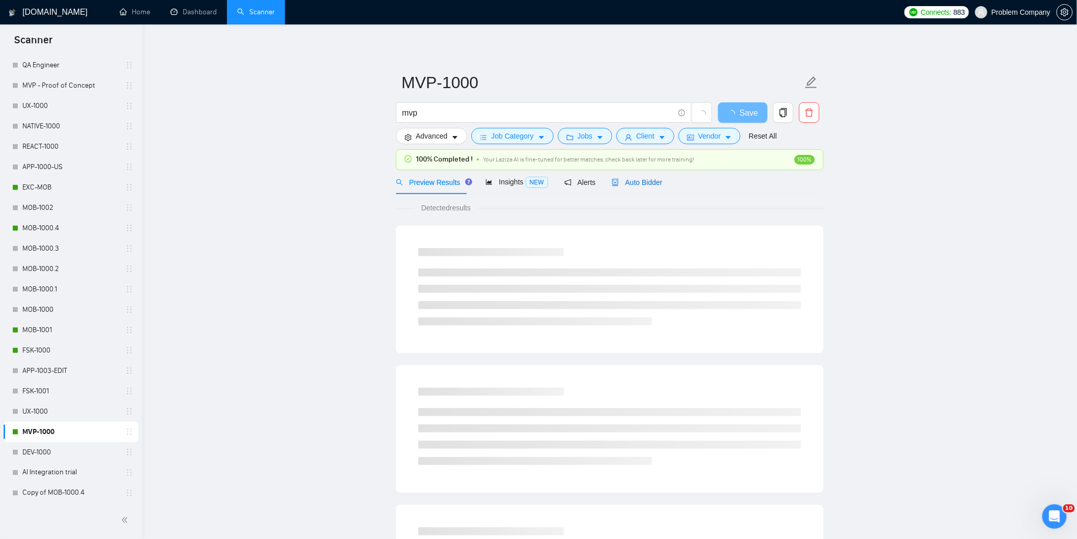
click at [618, 186] on span "Auto Bidder" at bounding box center [637, 182] width 50 height 8
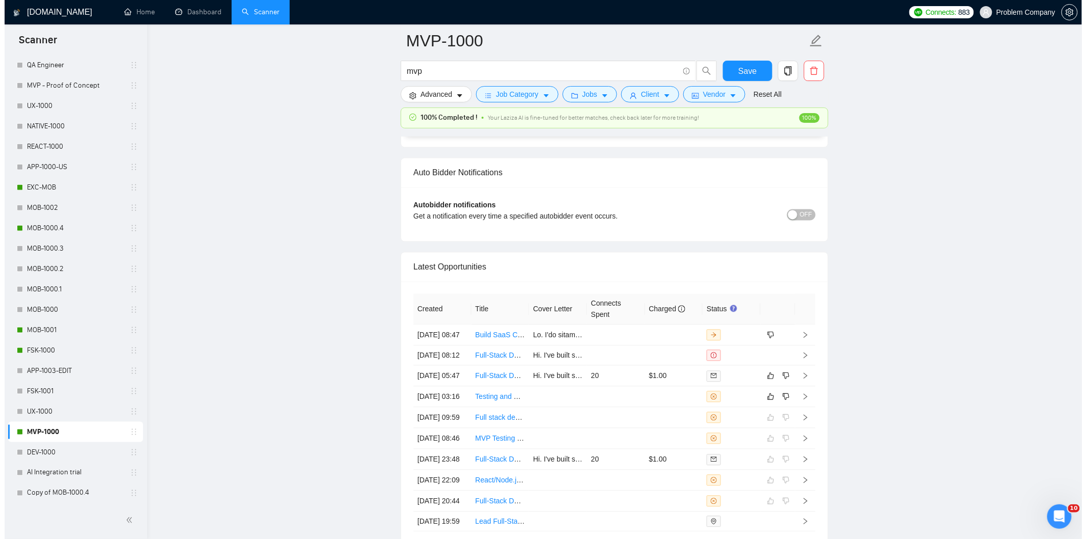
scroll to position [2376, 0]
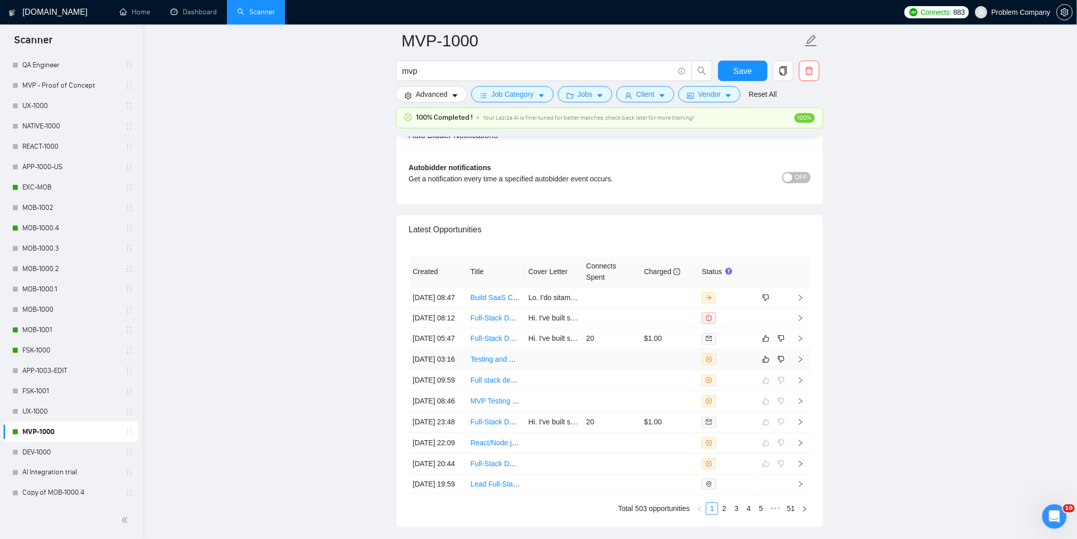
click at [456, 370] on td "[DATE] 03:16" at bounding box center [438, 359] width 58 height 21
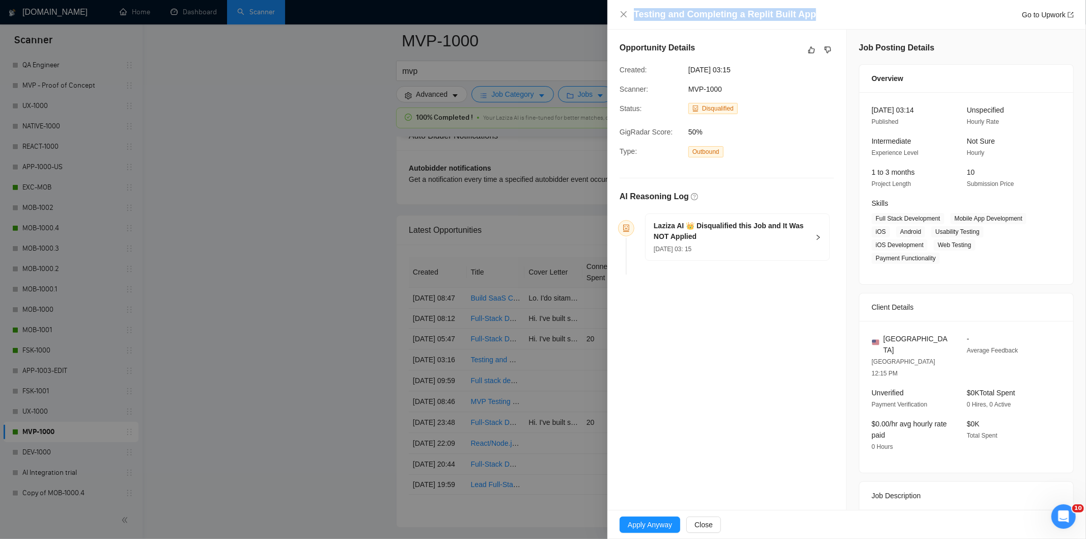
drag, startPoint x: 647, startPoint y: 14, endPoint x: 618, endPoint y: 13, distance: 29.0
click at [618, 13] on div "Testing and Completing a Replit Built App Go to Upwork" at bounding box center [846, 15] width 479 height 30
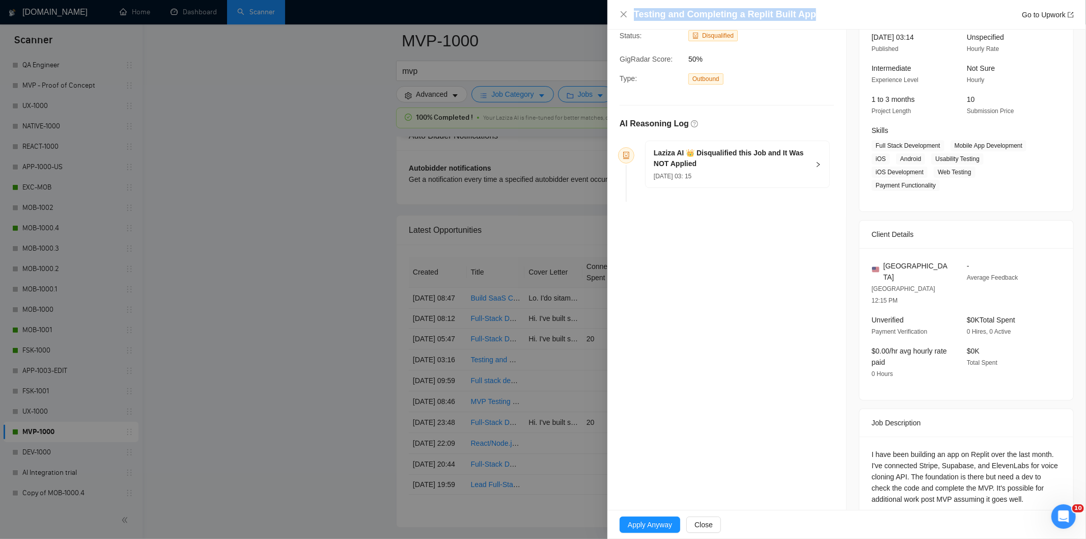
scroll to position [74, 0]
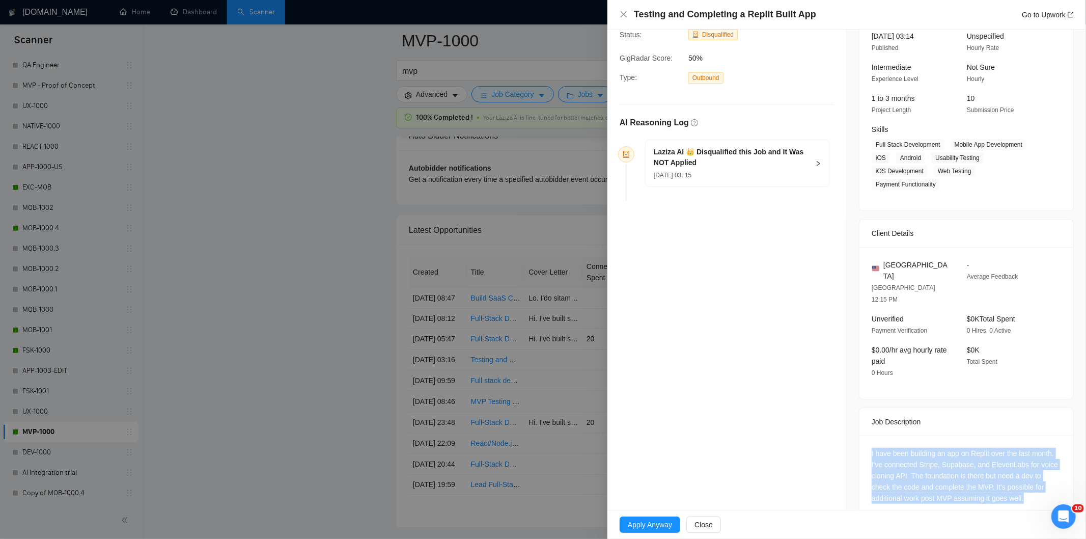
drag, startPoint x: 862, startPoint y: 425, endPoint x: 1042, endPoint y: 493, distance: 192.6
click at [1042, 493] on div "I have been building an app on Replit over the last month. I've connected Strip…" at bounding box center [967, 477] width 214 height 85
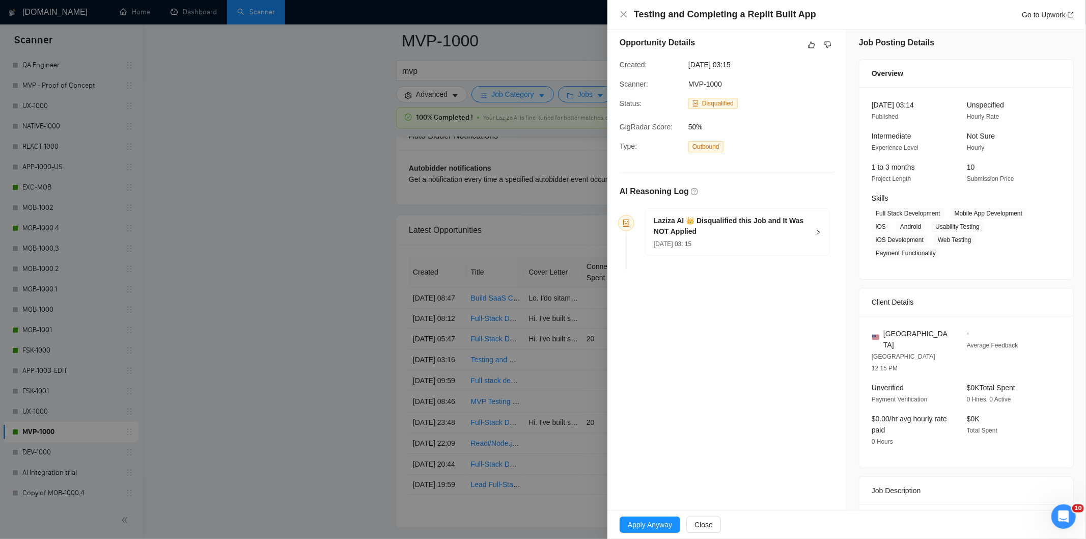
scroll to position [0, 0]
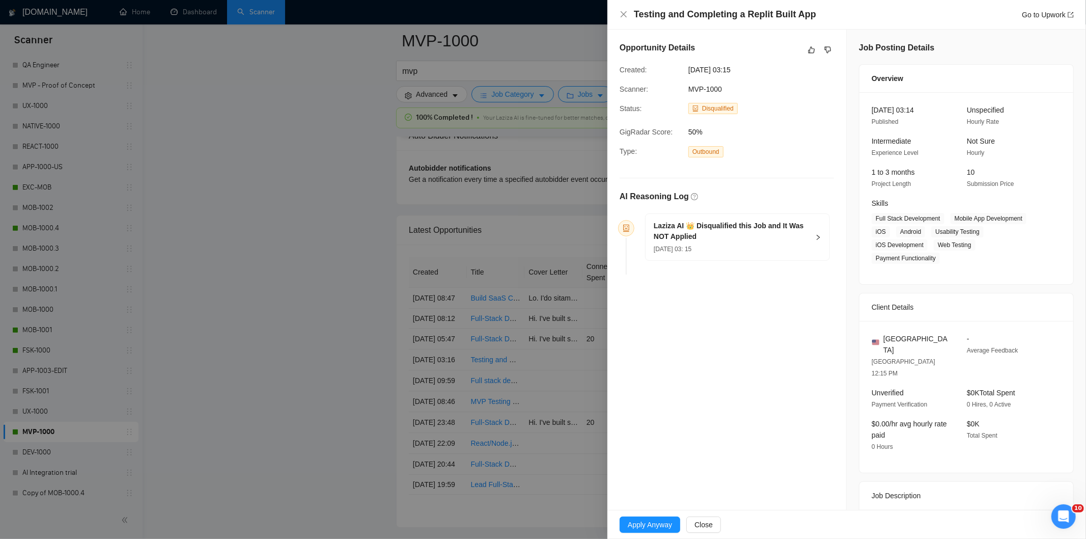
click at [776, 245] on div "[DATE] 03: 15" at bounding box center [731, 248] width 155 height 11
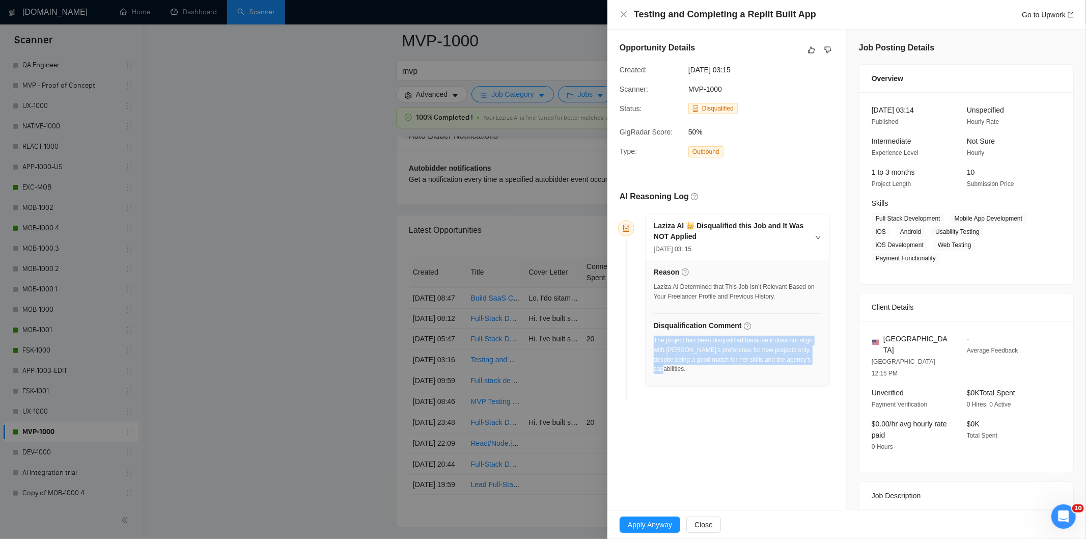
drag, startPoint x: 805, startPoint y: 367, endPoint x: 653, endPoint y: 344, distance: 152.9
click at [654, 344] on div "The project has been disqualified because it does not align with [PERSON_NAME]'…" at bounding box center [738, 358] width 168 height 44
drag, startPoint x: 624, startPoint y: 16, endPoint x: 653, endPoint y: 22, distance: 30.3
click at [623, 16] on icon "close" at bounding box center [624, 14] width 8 height 8
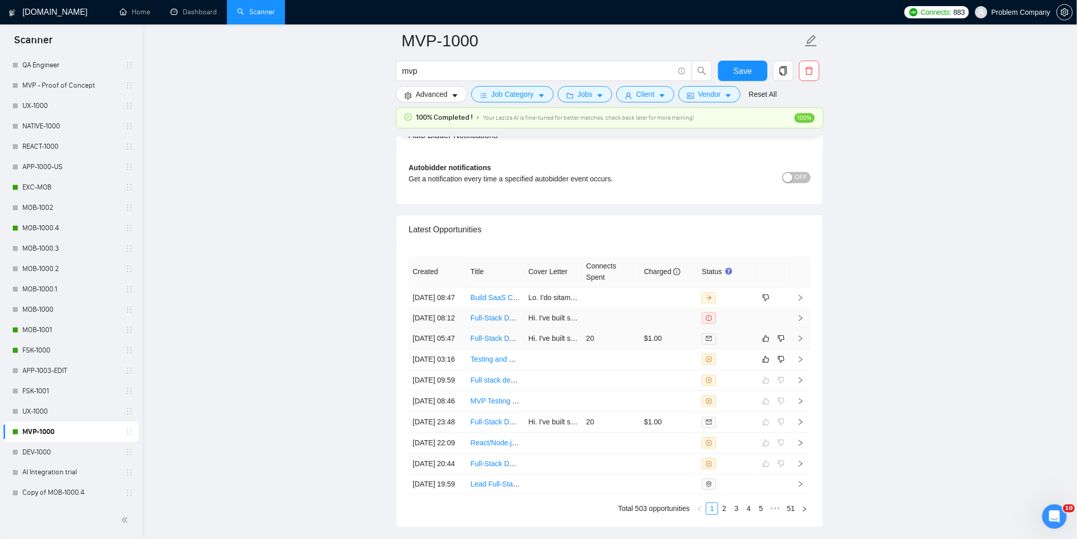
drag, startPoint x: 440, startPoint y: 375, endPoint x: 480, endPoint y: 347, distance: 47.9
click at [440, 349] on td "[DATE] 05:47" at bounding box center [438, 338] width 58 height 21
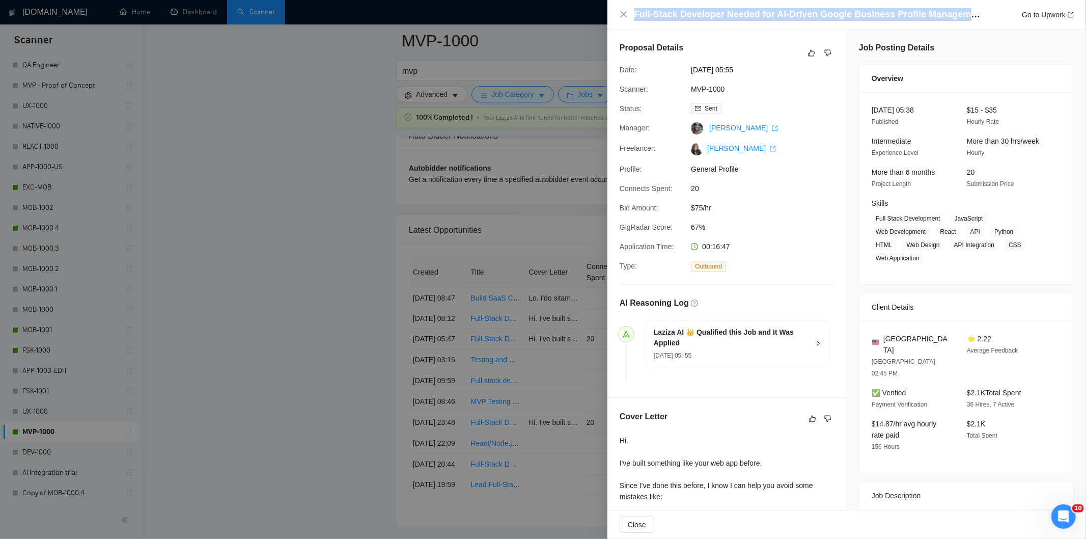
drag, startPoint x: 970, startPoint y: 17, endPoint x: 632, endPoint y: 14, distance: 338.1
click at [632, 14] on div "Full-Stack Developer Needed for AI-Driven Google Business Profile Management MV…" at bounding box center [847, 14] width 454 height 13
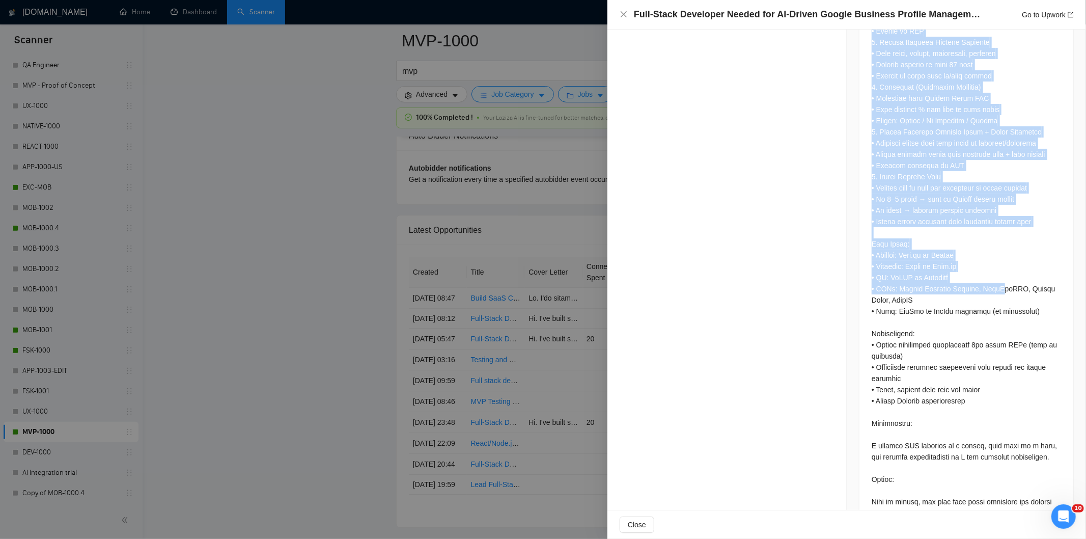
scroll to position [723, 0]
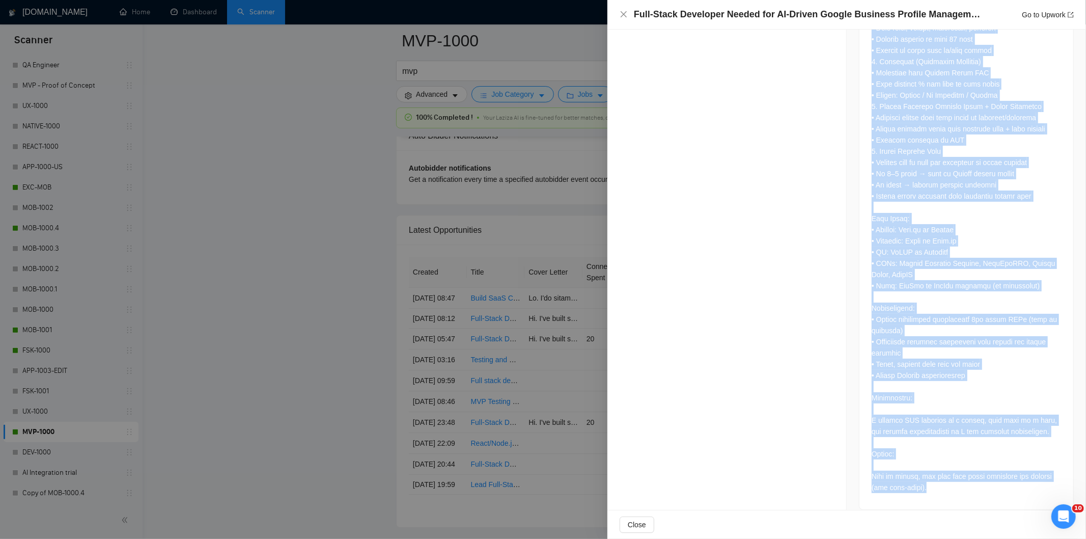
drag, startPoint x: 867, startPoint y: 165, endPoint x: 1010, endPoint y: 479, distance: 345.2
click at [1010, 479] on div at bounding box center [967, 147] width 214 height 723
click at [624, 17] on icon "close" at bounding box center [624, 14] width 8 height 8
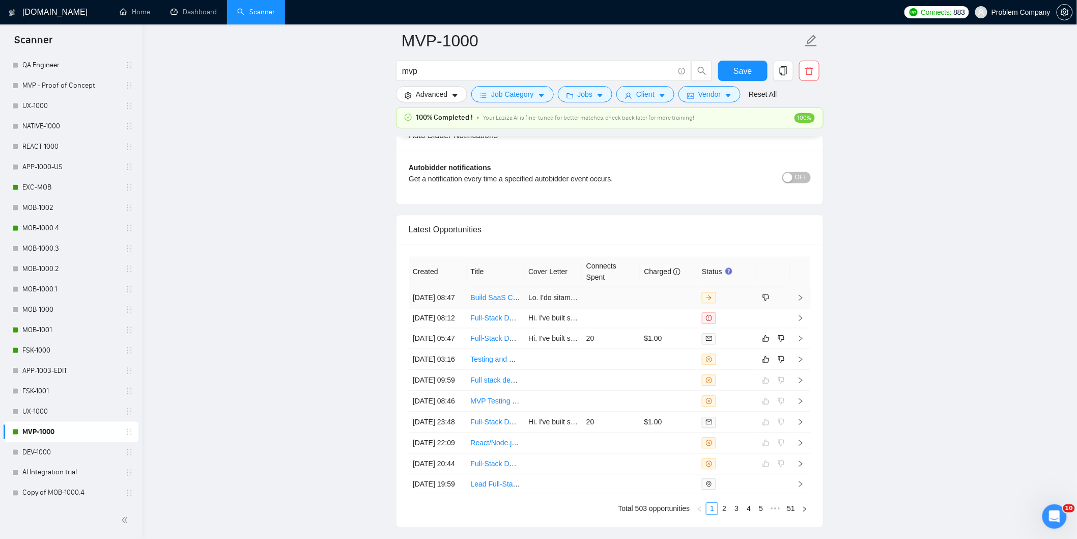
click at [451, 309] on td "[DATE] 08:47" at bounding box center [438, 298] width 58 height 21
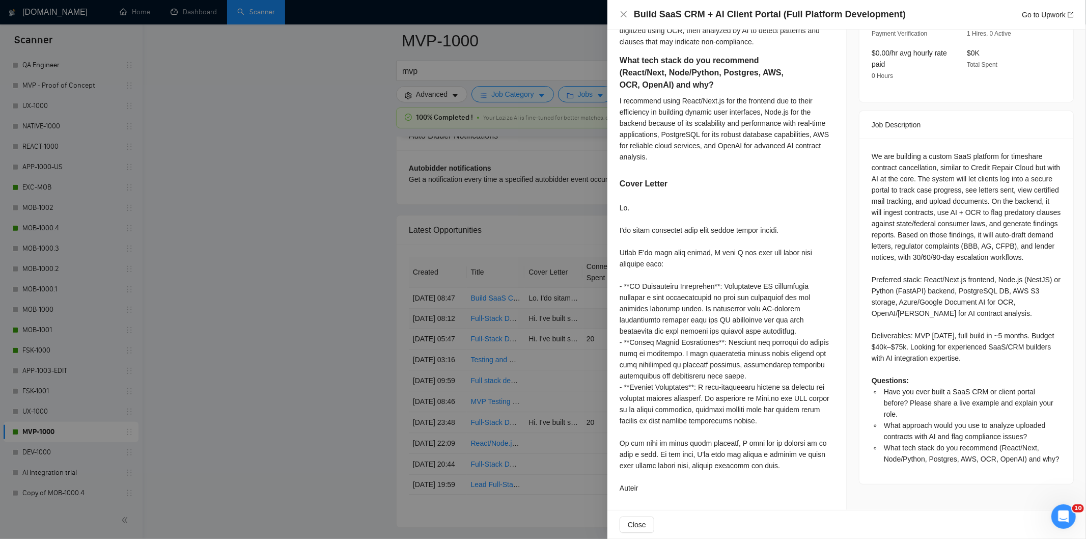
scroll to position [332, 0]
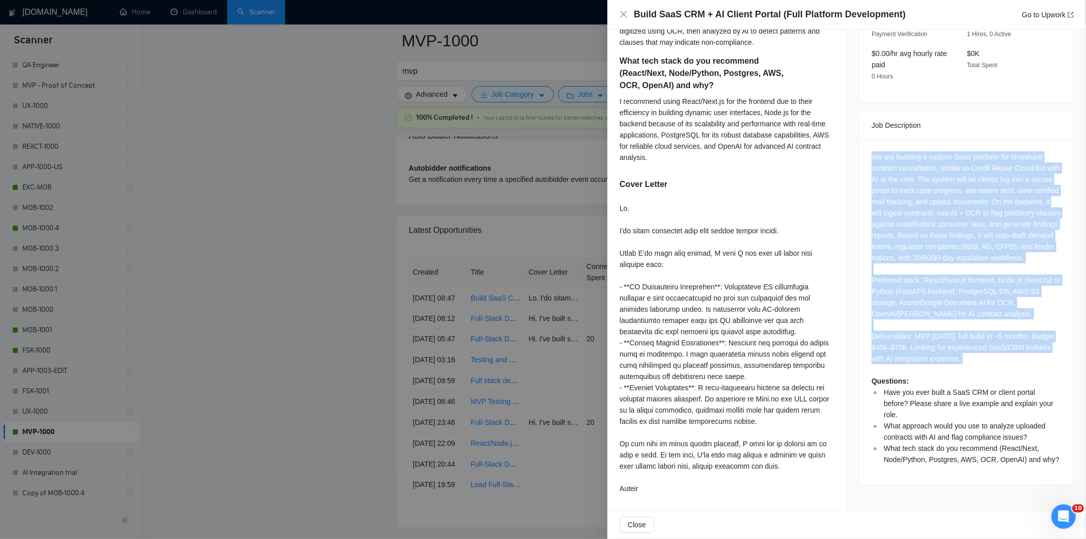
drag, startPoint x: 868, startPoint y: 144, endPoint x: 1001, endPoint y: 367, distance: 260.3
click at [1001, 367] on div "We are building a custom SaaS platform for timeshare contract cancellation, sim…" at bounding box center [966, 308] width 189 height 314
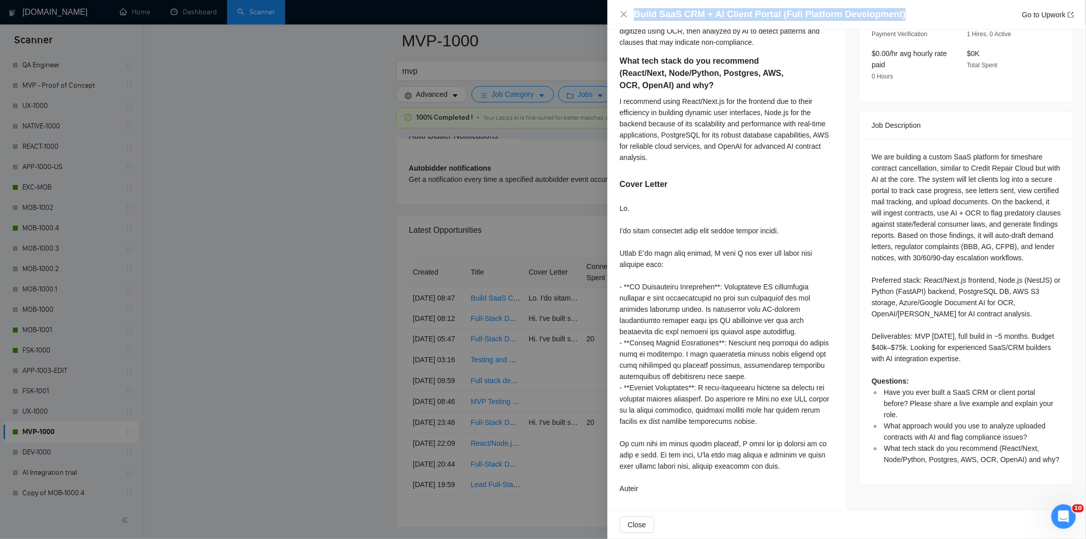
drag, startPoint x: 902, startPoint y: 15, endPoint x: 615, endPoint y: 8, distance: 287.8
click at [615, 8] on div "Build SaaS CRM + AI Client Portal (Full Platform Development) Go to Upwork" at bounding box center [846, 15] width 479 height 30
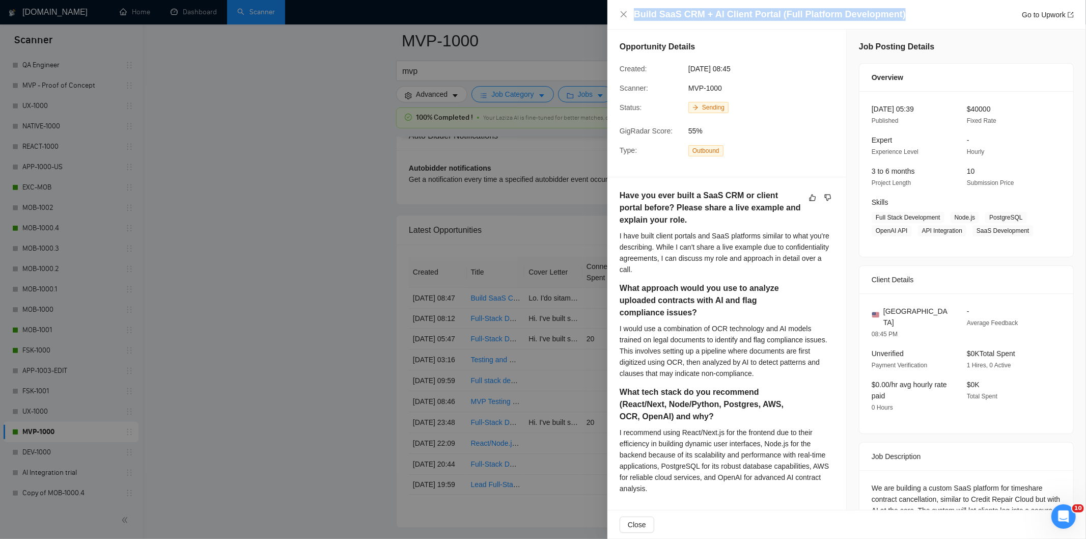
scroll to position [0, 0]
drag, startPoint x: 756, startPoint y: 68, endPoint x: 679, endPoint y: 70, distance: 77.4
click at [679, 70] on div "Created: [DATE] 08:45" at bounding box center [719, 69] width 206 height 11
